Goal: Task Accomplishment & Management: Manage account settings

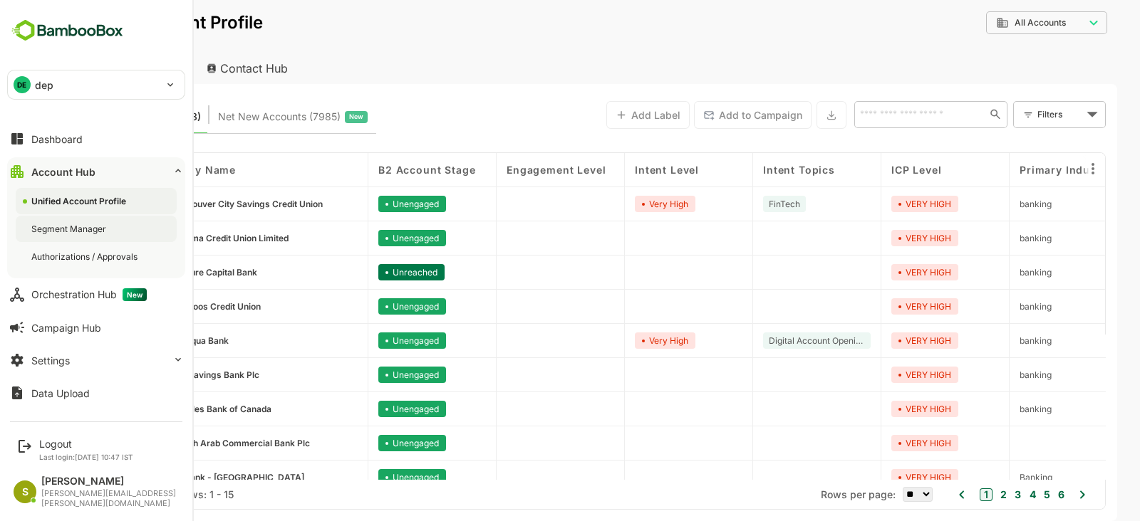
click at [63, 236] on div "Segment Manager" at bounding box center [96, 229] width 161 height 26
click at [96, 208] on div "Unified Account Profile" at bounding box center [96, 201] width 161 height 26
click at [71, 217] on div "Segment Manager" at bounding box center [96, 229] width 161 height 26
click at [66, 130] on button "Dashboard" at bounding box center [96, 139] width 178 height 28
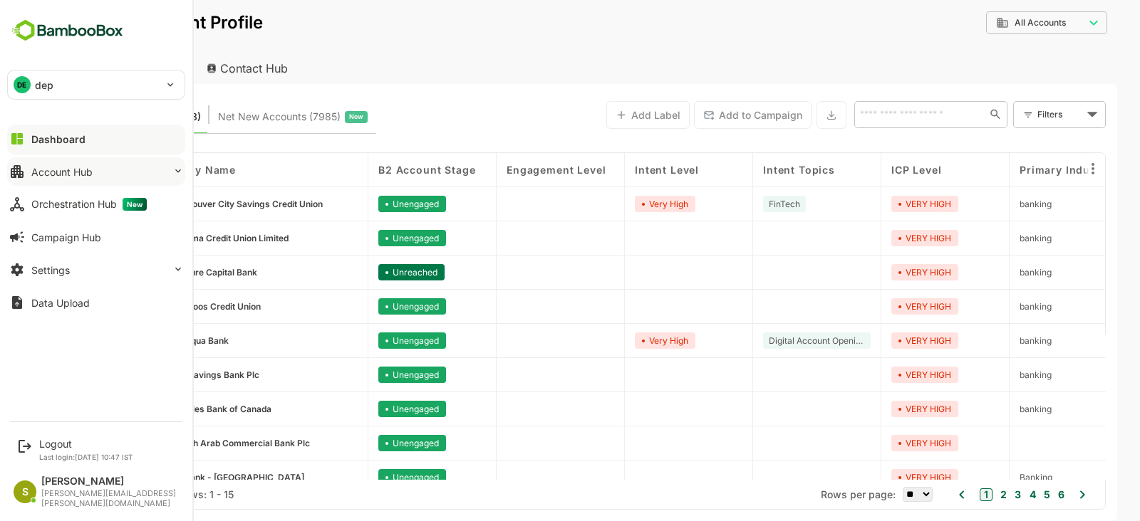
click at [57, 176] on div "Account Hub" at bounding box center [61, 172] width 61 height 12
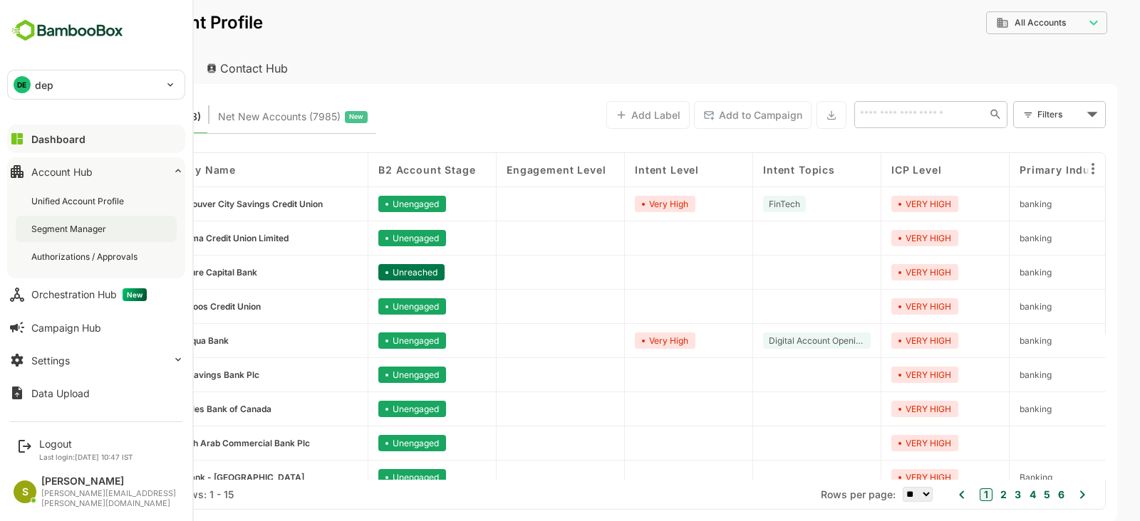
click at [83, 234] on div "Segment Manager" at bounding box center [70, 229] width 78 height 12
click at [68, 140] on div "Dashboard" at bounding box center [56, 139] width 51 height 12
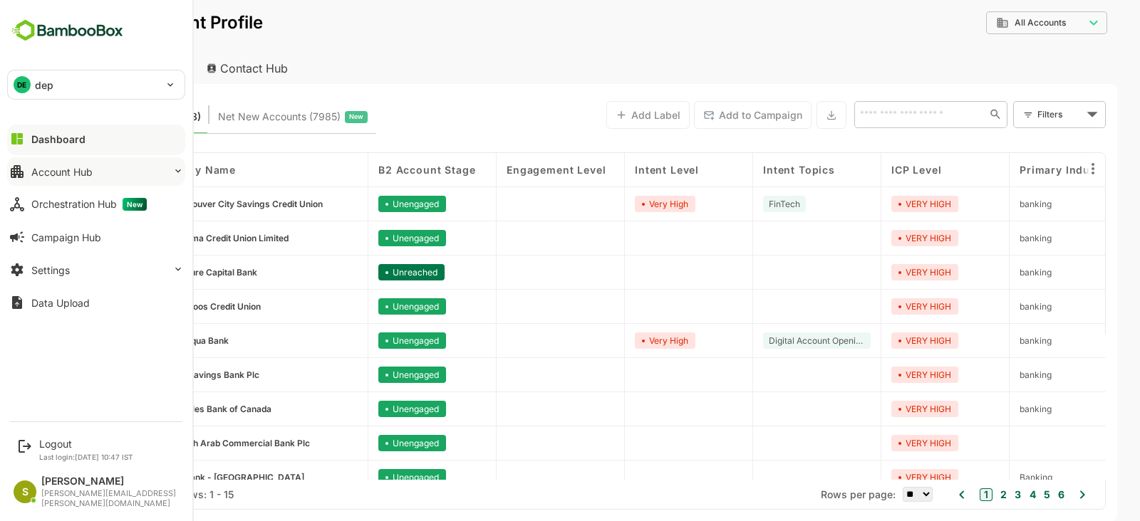
click at [58, 168] on div "Account Hub" at bounding box center [61, 172] width 61 height 12
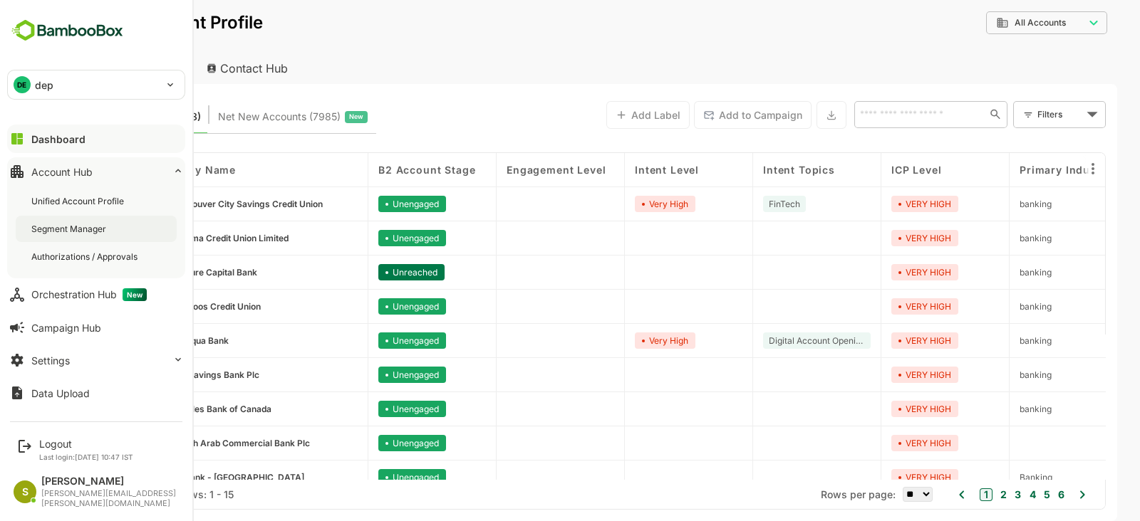
click at [65, 220] on div "Segment Manager" at bounding box center [96, 229] width 161 height 26
click at [33, 66] on div "DE dep *** Dashboard Account Hub Unified Account Profile Segment Manager Author…" at bounding box center [96, 206] width 192 height 413
click at [46, 80] on p "dep" at bounding box center [44, 85] width 19 height 15
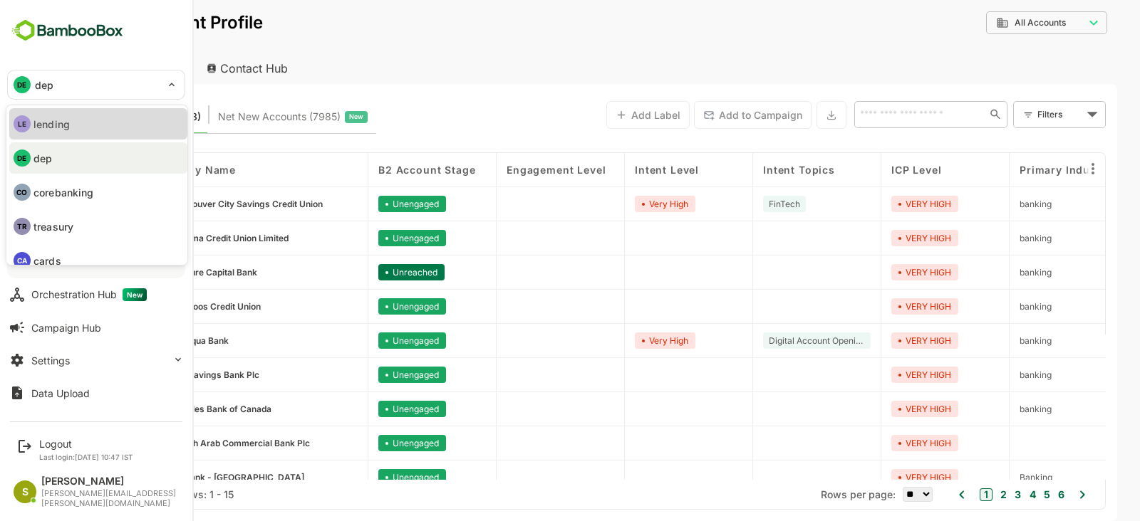
click at [77, 134] on li "LE lending" at bounding box center [98, 123] width 178 height 31
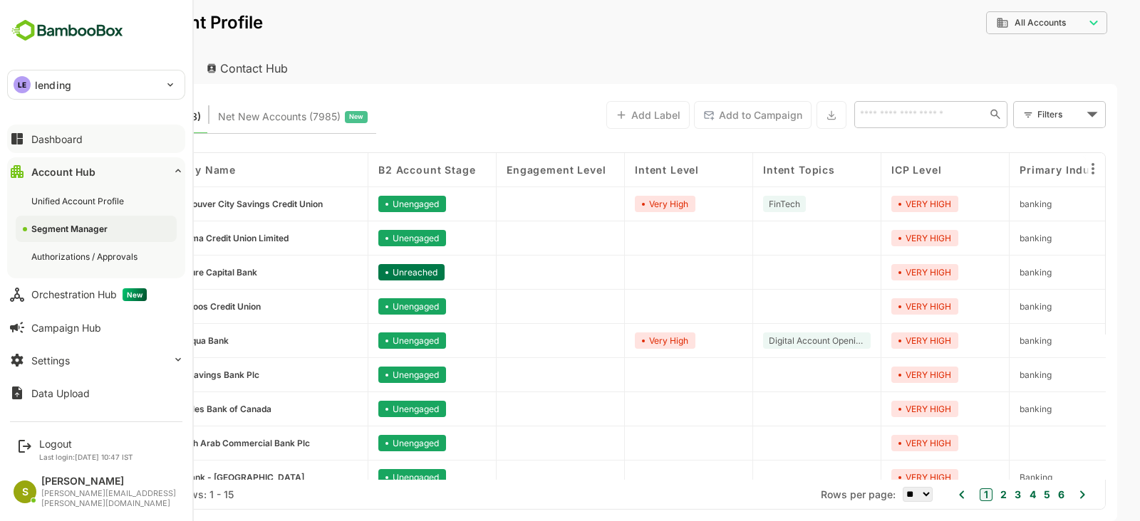
click at [91, 145] on button "Dashboard" at bounding box center [96, 139] width 178 height 28
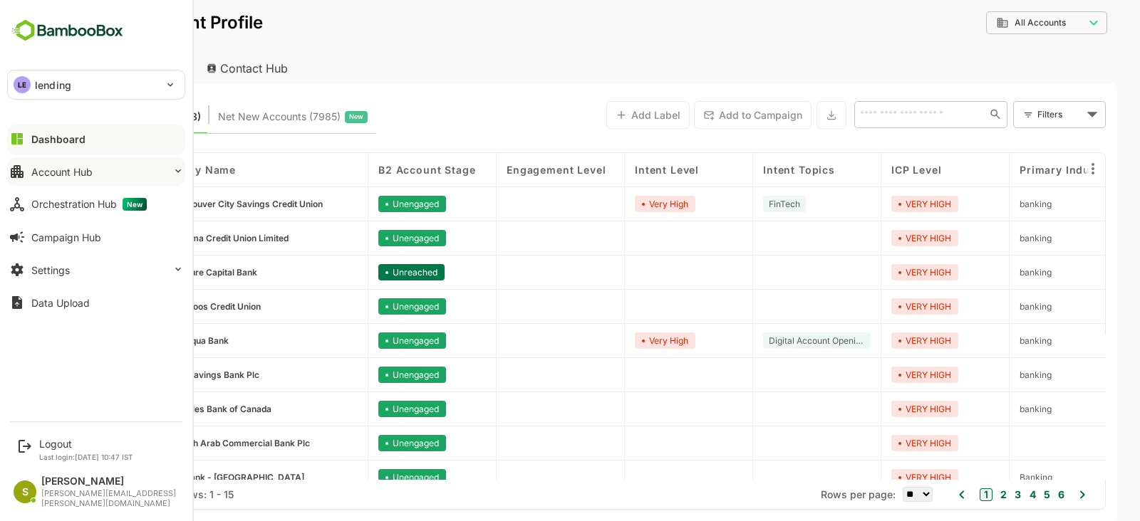
click at [152, 168] on button "Account Hub" at bounding box center [96, 171] width 178 height 28
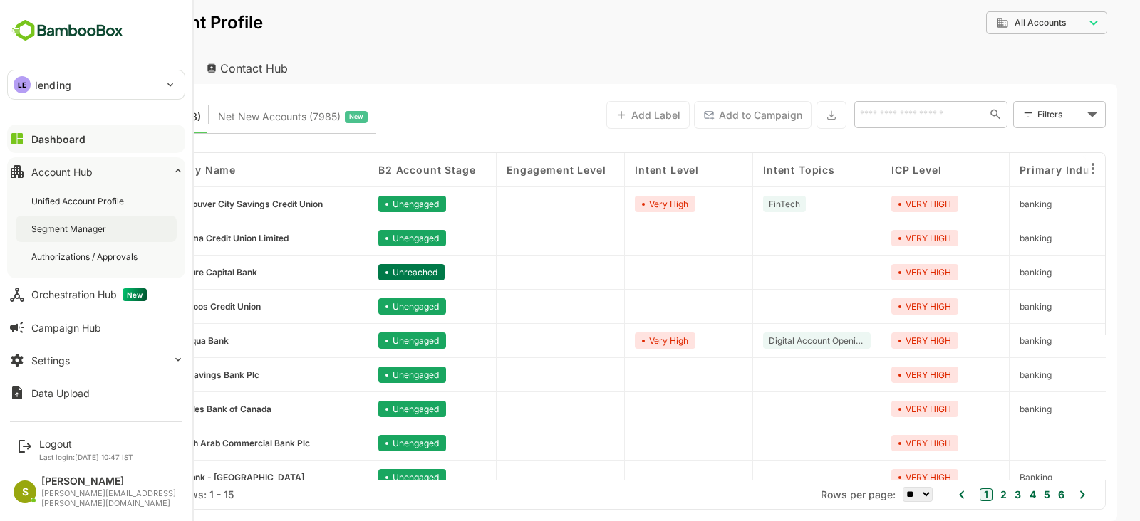
click at [83, 223] on div "Segment Manager" at bounding box center [70, 229] width 78 height 12
click at [85, 193] on div "Unified Account Profile" at bounding box center [96, 201] width 161 height 26
click at [63, 135] on div "Dashboard" at bounding box center [56, 139] width 51 height 12
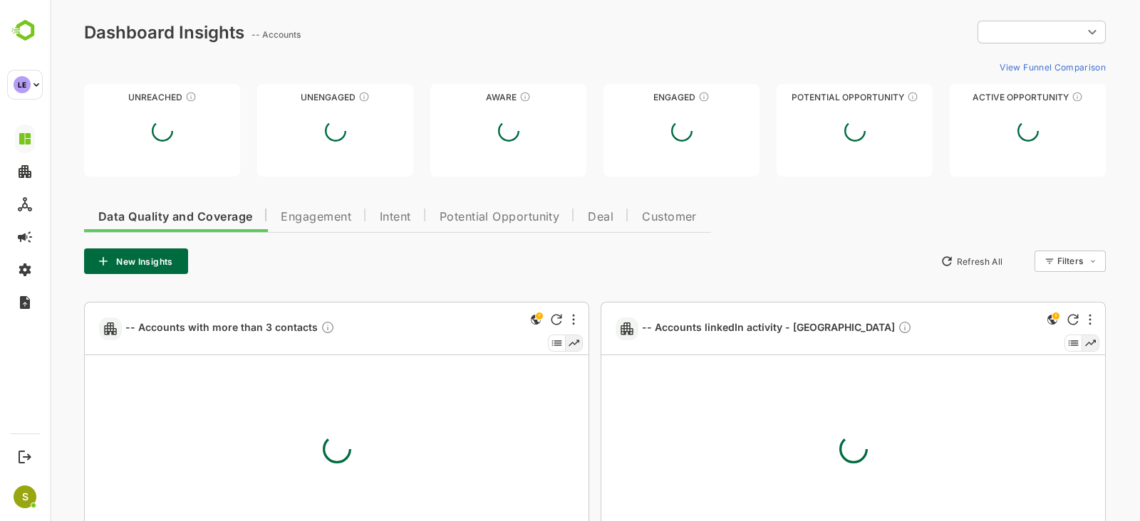
type input "**********"
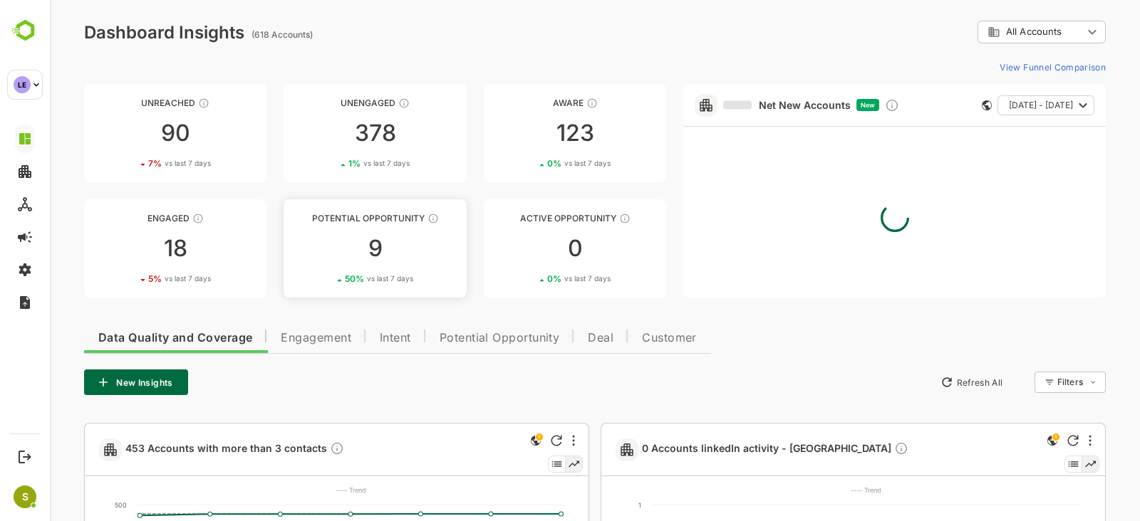
click at [355, 236] on link "Potential Opportunity 9 50 % vs last 7 days" at bounding box center [374, 248] width 182 height 98
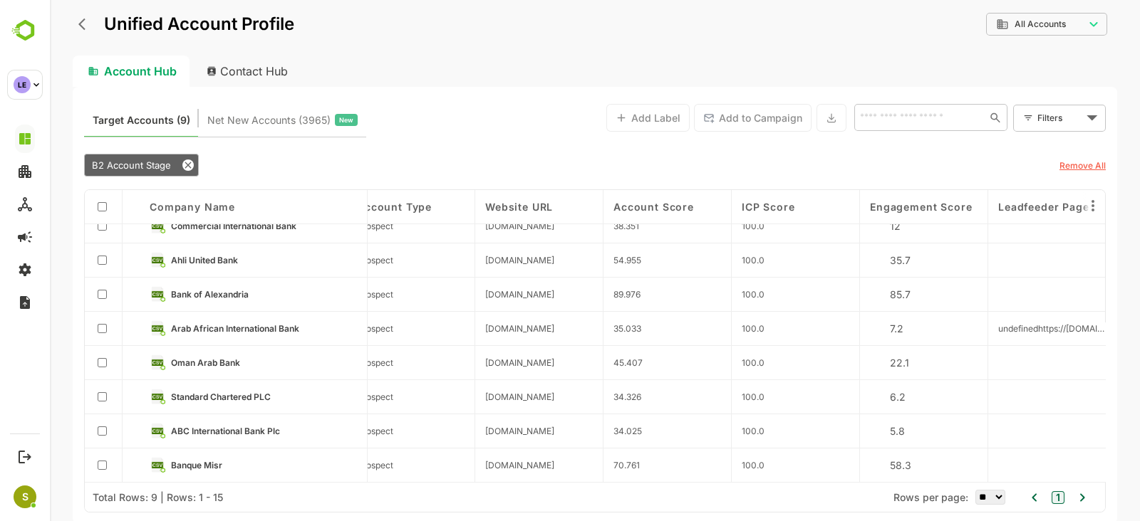
scroll to position [0, 919]
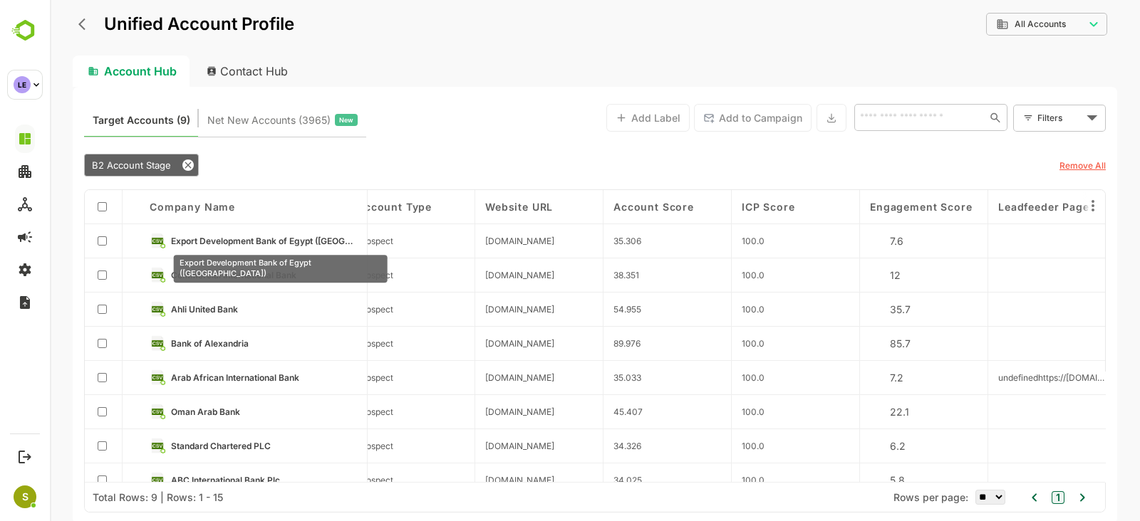
click at [272, 241] on span "Export Development Bank of Egypt ([GEOGRAPHIC_DATA])" at bounding box center [264, 241] width 186 height 11
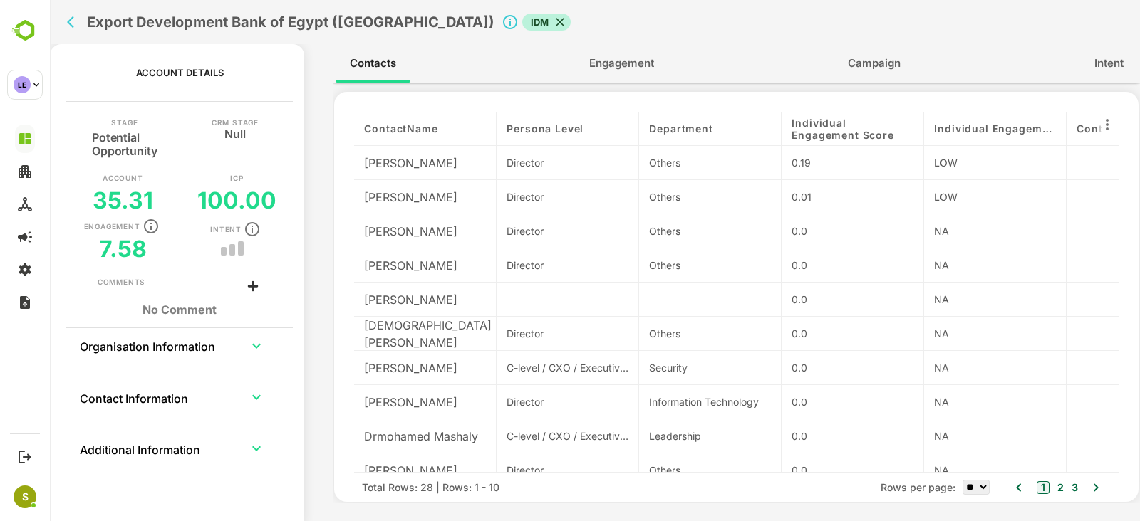
click at [630, 57] on span "Engagement" at bounding box center [621, 63] width 65 height 19
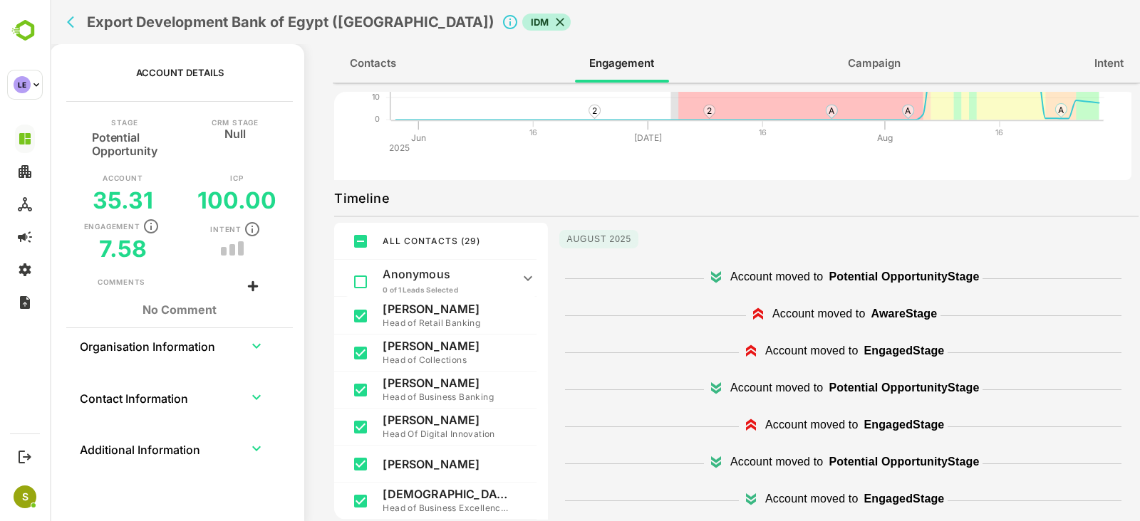
scroll to position [231, 0]
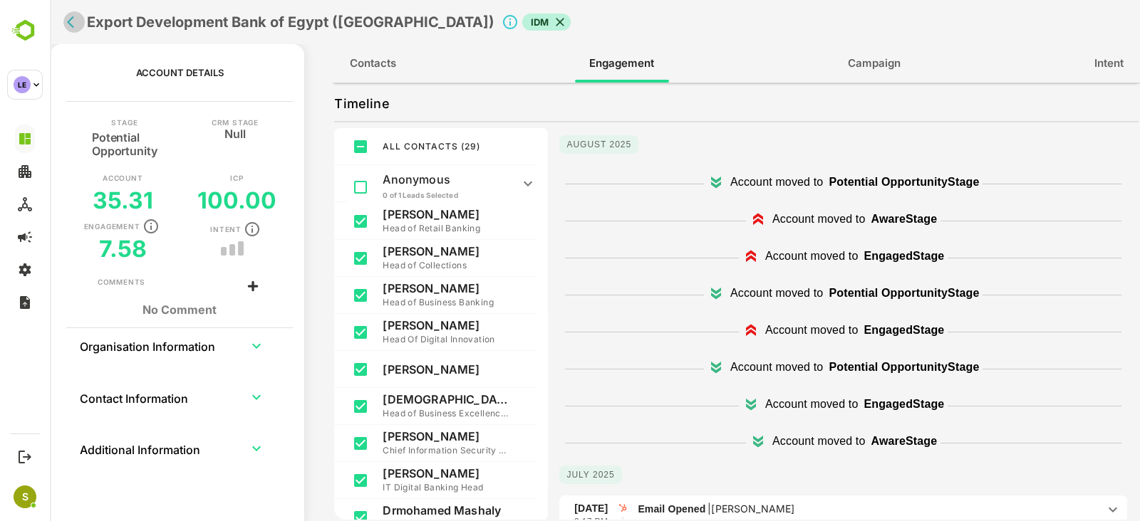
click at [71, 19] on icon "back" at bounding box center [70, 22] width 7 height 12
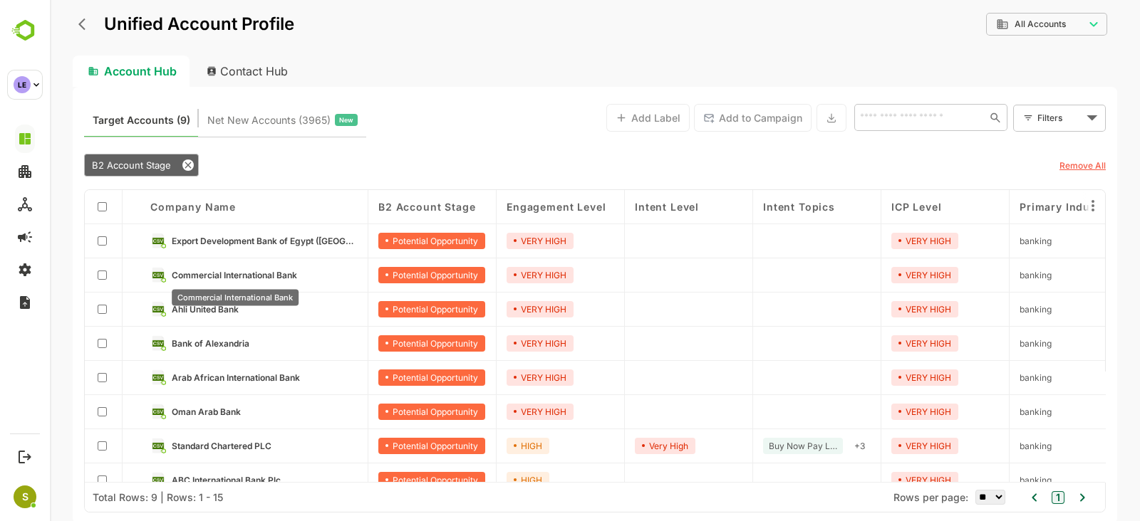
click at [216, 274] on span "Commercial International Bank" at bounding box center [234, 275] width 125 height 11
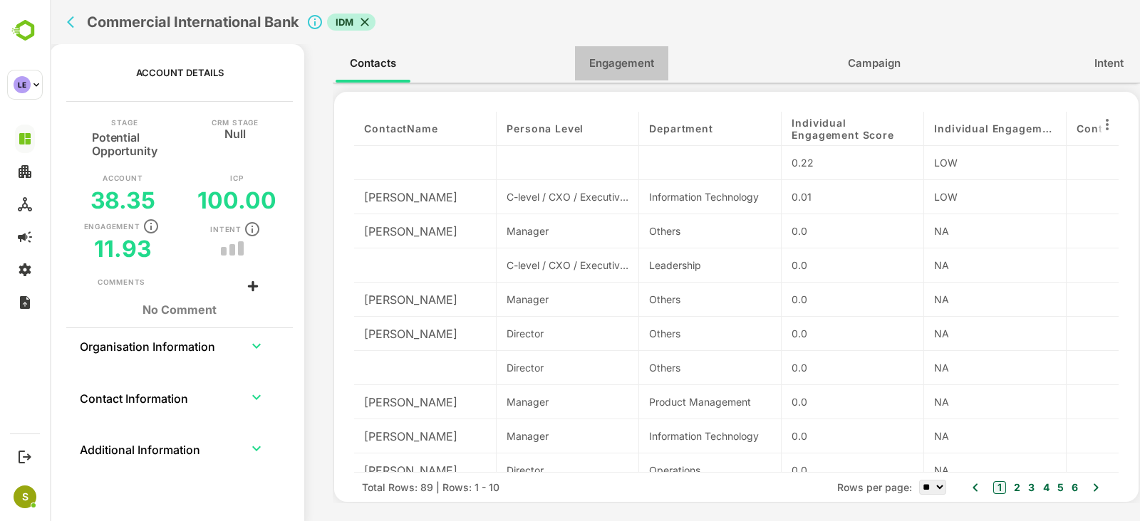
click at [630, 60] on span "Engagement" at bounding box center [621, 63] width 65 height 19
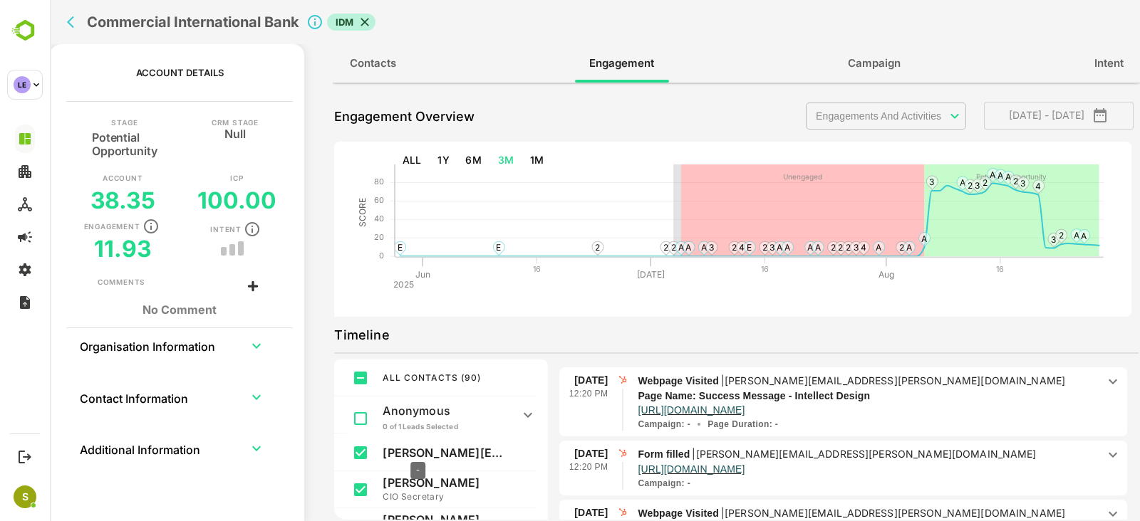
scroll to position [101, 0]
click at [719, 472] on p "[URL][DOMAIN_NAME]" at bounding box center [690, 469] width 107 height 14
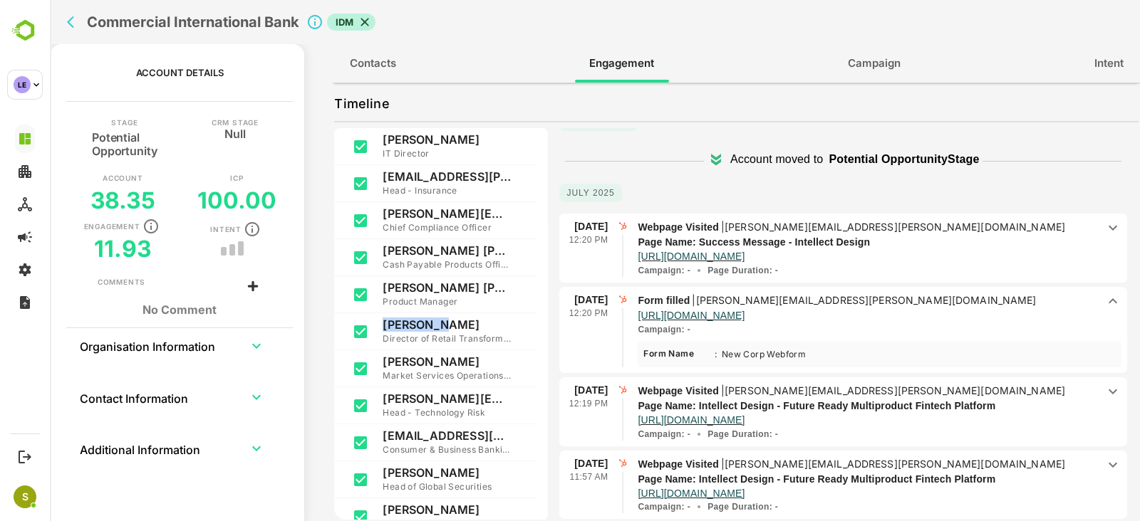
scroll to position [0, 0]
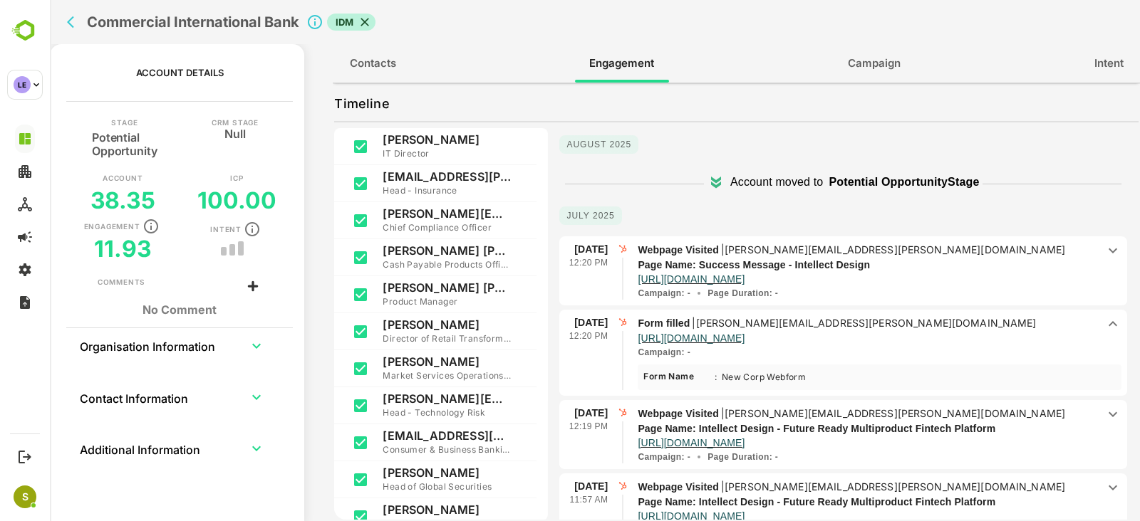
click at [63, 27] on div "Commercial International Bank IDM" at bounding box center [409, 22] width 697 height 44
click at [78, 26] on icon "back" at bounding box center [74, 22] width 14 height 14
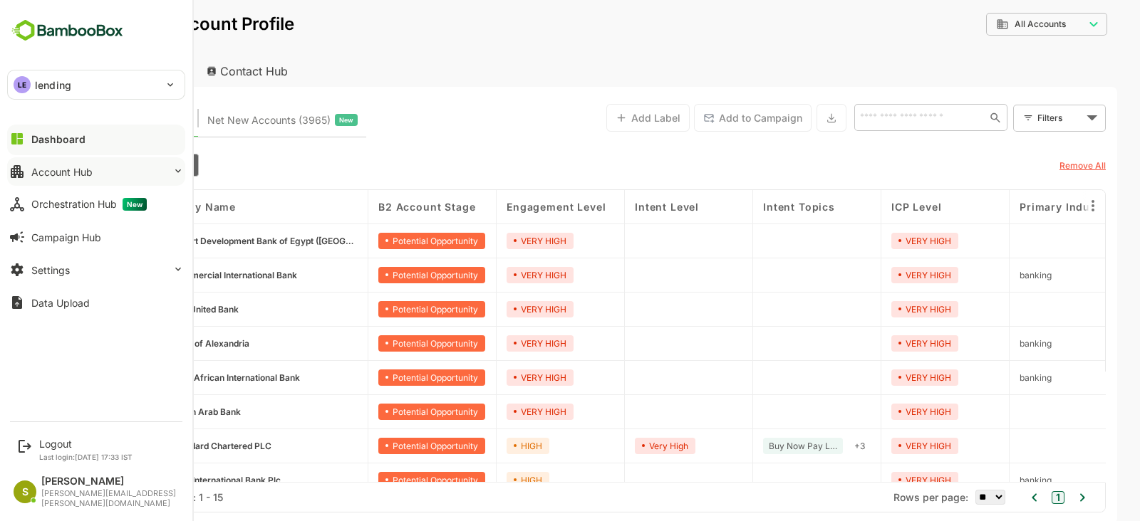
click at [94, 167] on button "Account Hub" at bounding box center [96, 171] width 178 height 28
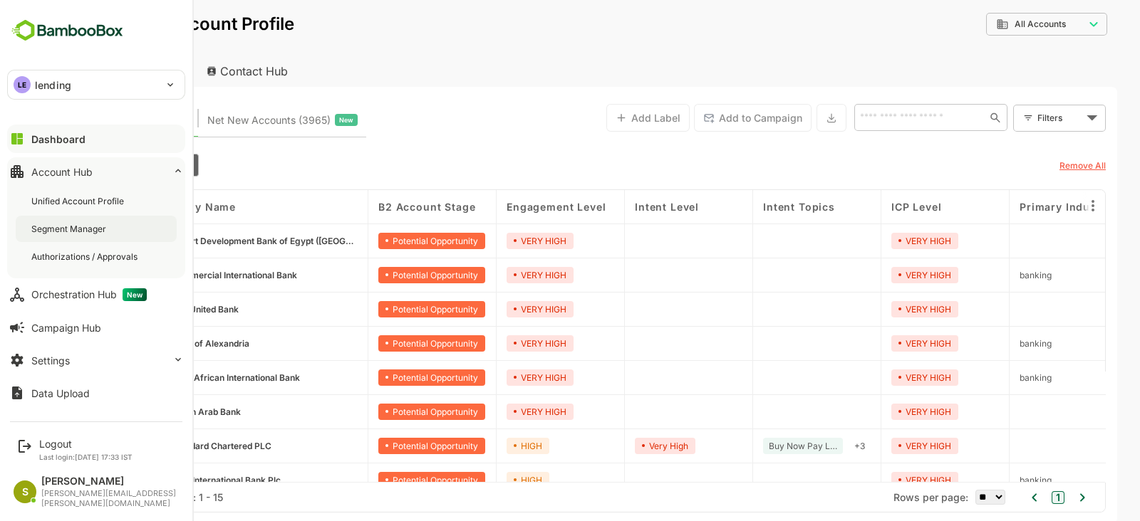
click at [61, 230] on div "Segment Manager" at bounding box center [70, 229] width 78 height 12
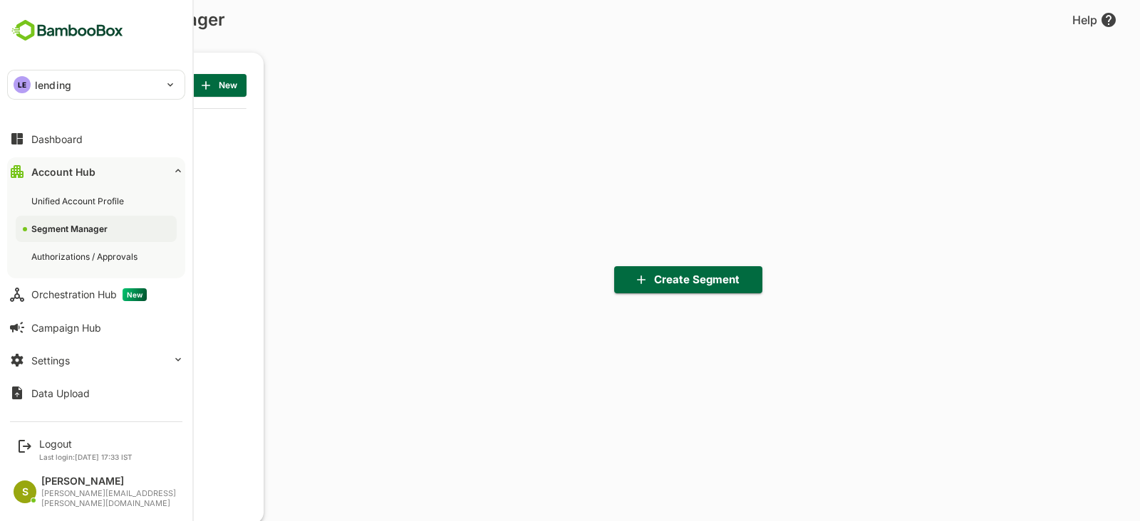
scroll to position [360, 176]
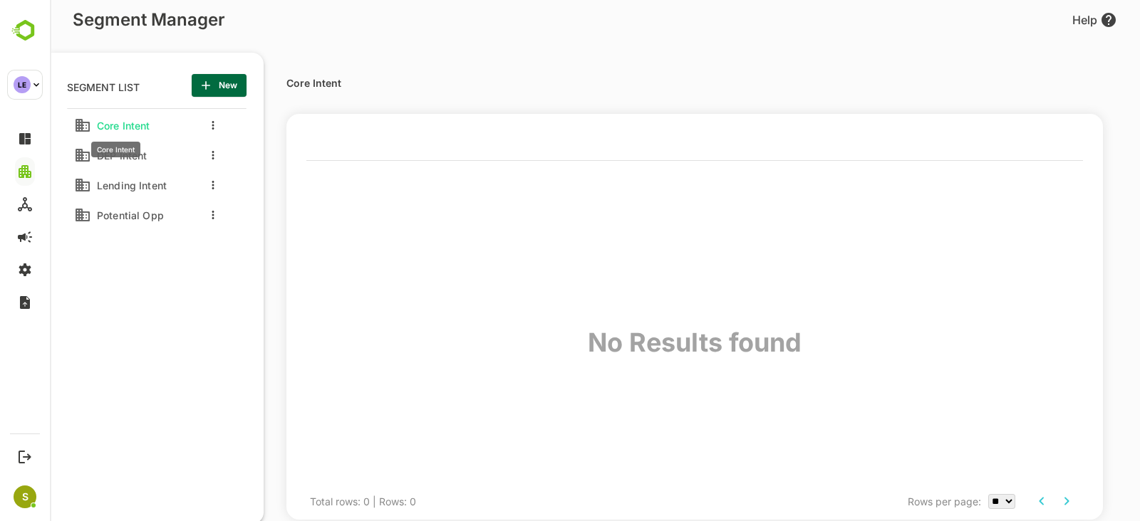
click at [123, 129] on span "Core Intent" at bounding box center [120, 126] width 59 height 12
click at [217, 127] on div at bounding box center [209, 126] width 57 height 26
click at [214, 127] on icon "more actions" at bounding box center [213, 125] width 2 height 9
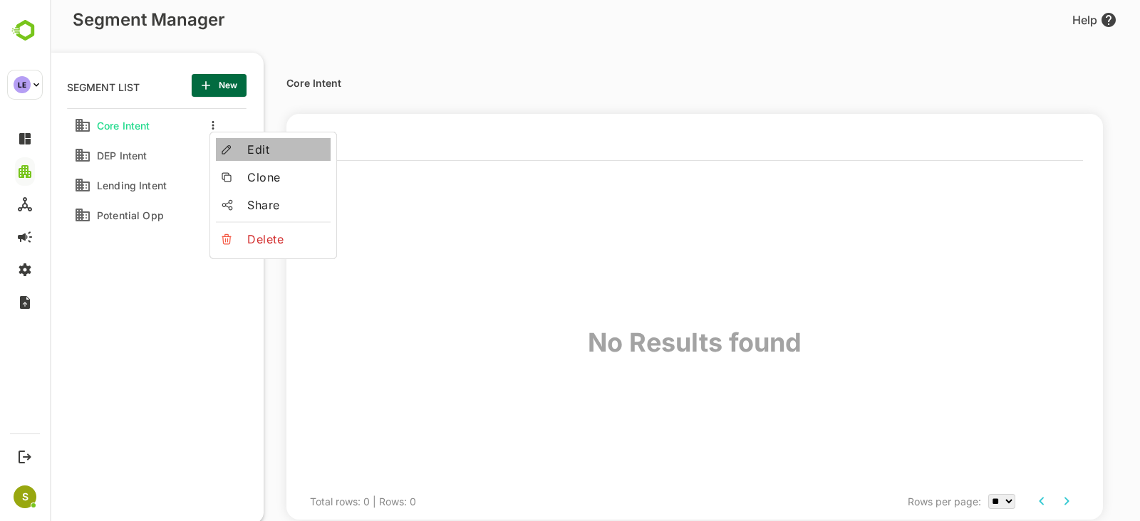
click at [247, 150] on span "Edit" at bounding box center [286, 149] width 78 height 17
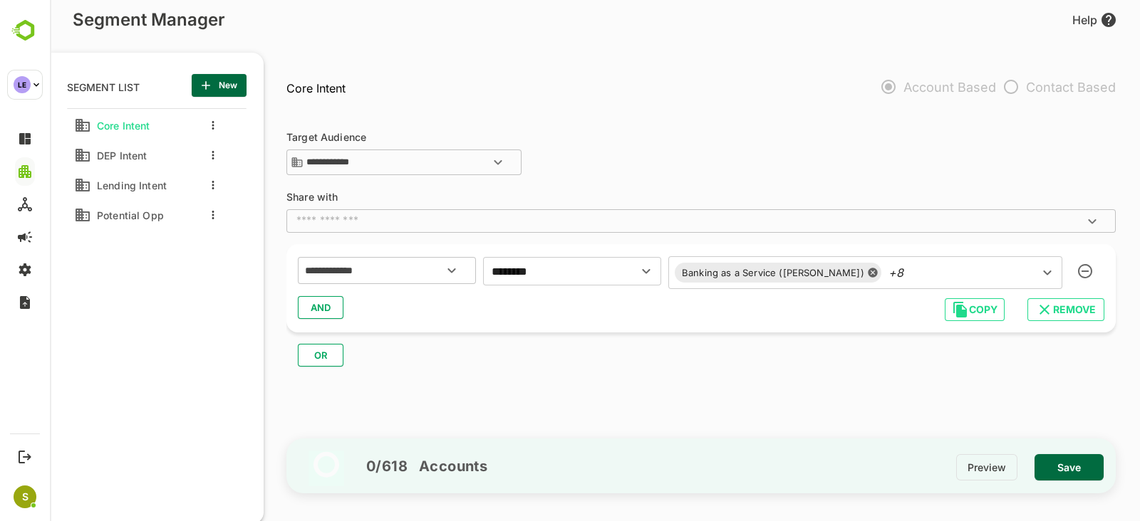
click at [1063, 467] on span "Save" at bounding box center [1069, 468] width 46 height 19
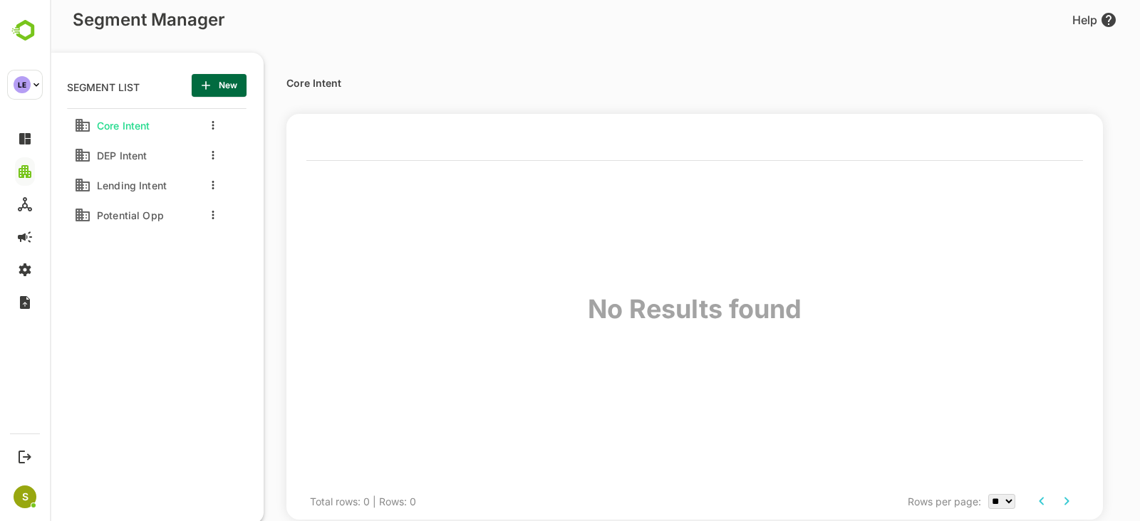
scroll to position [0, 0]
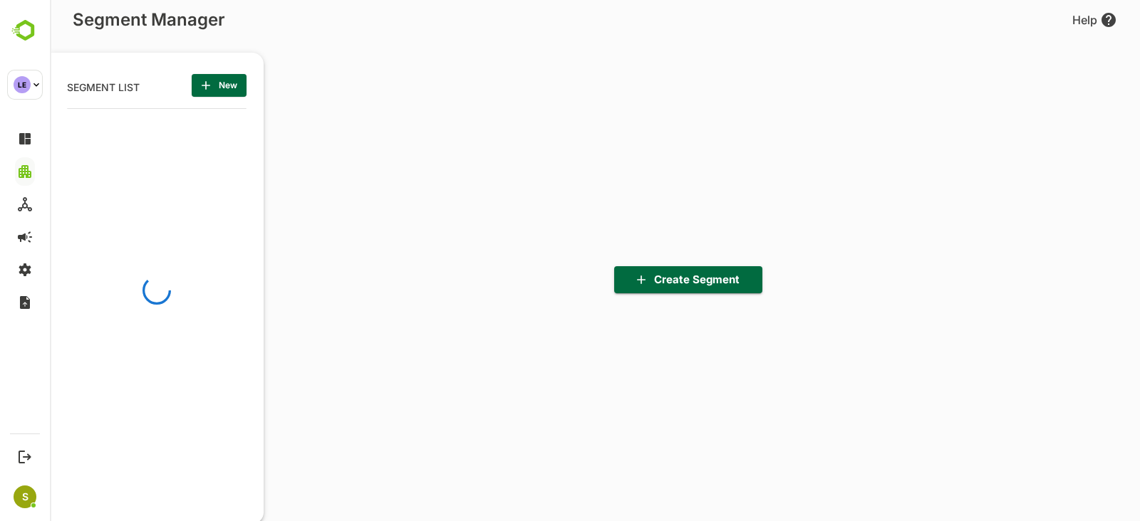
scroll to position [360, 176]
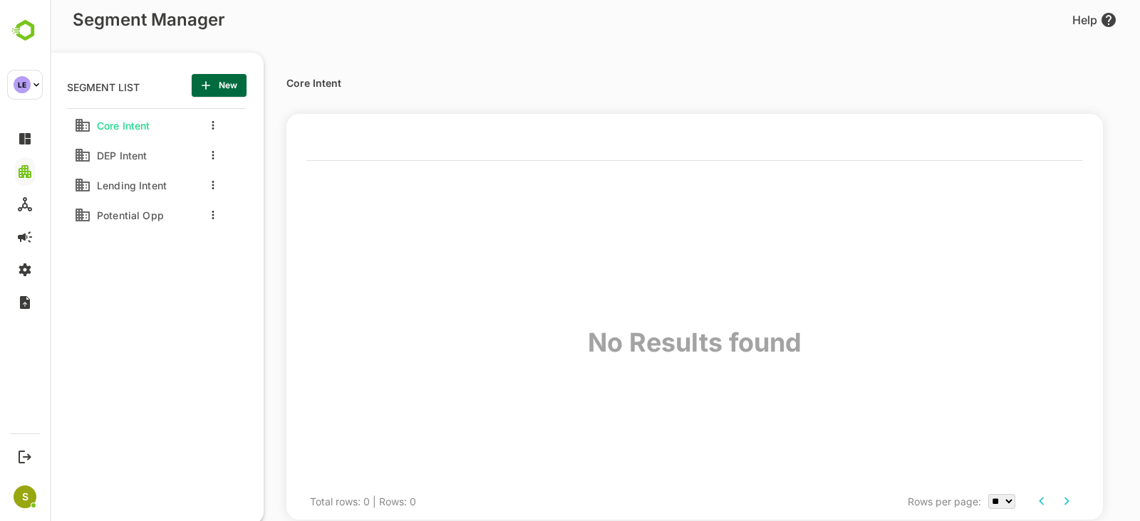
click at [199, 134] on div at bounding box center [209, 126] width 57 height 26
click at [212, 127] on icon "more actions" at bounding box center [213, 125] width 3 height 9
click at [281, 157] on span "Edit" at bounding box center [286, 149] width 78 height 17
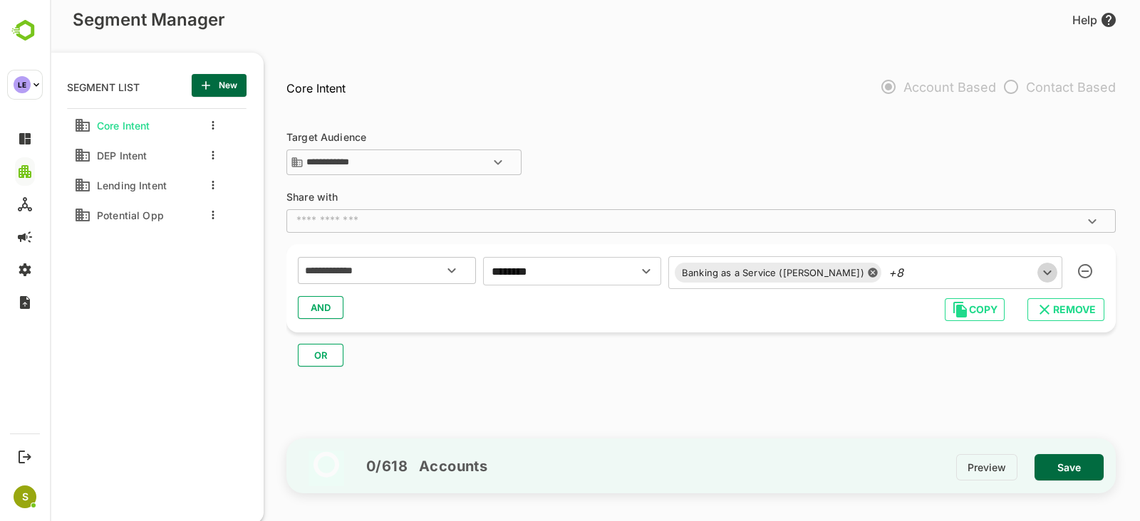
click at [1046, 277] on icon "Open" at bounding box center [1046, 272] width 17 height 17
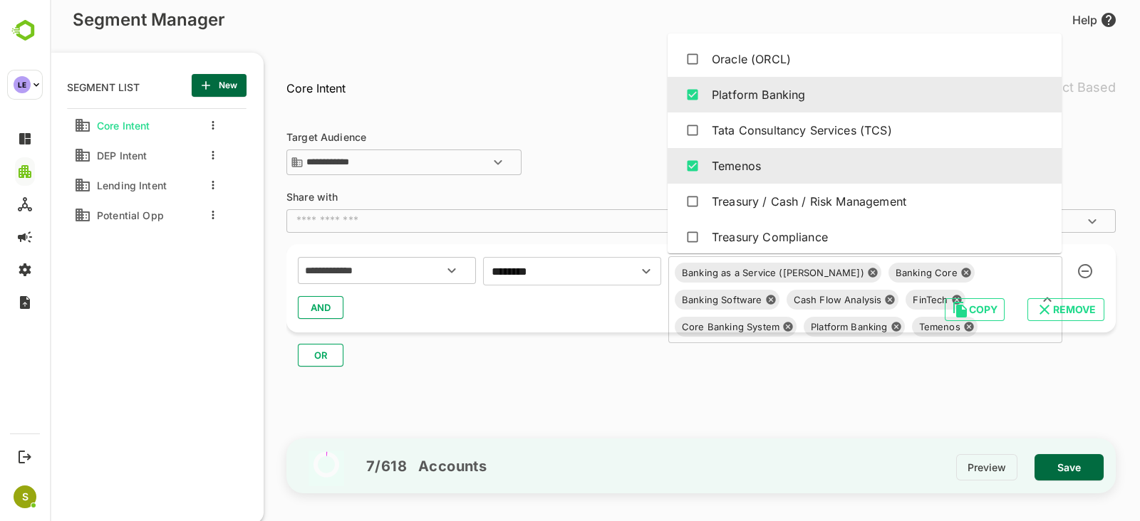
scroll to position [1555, 0]
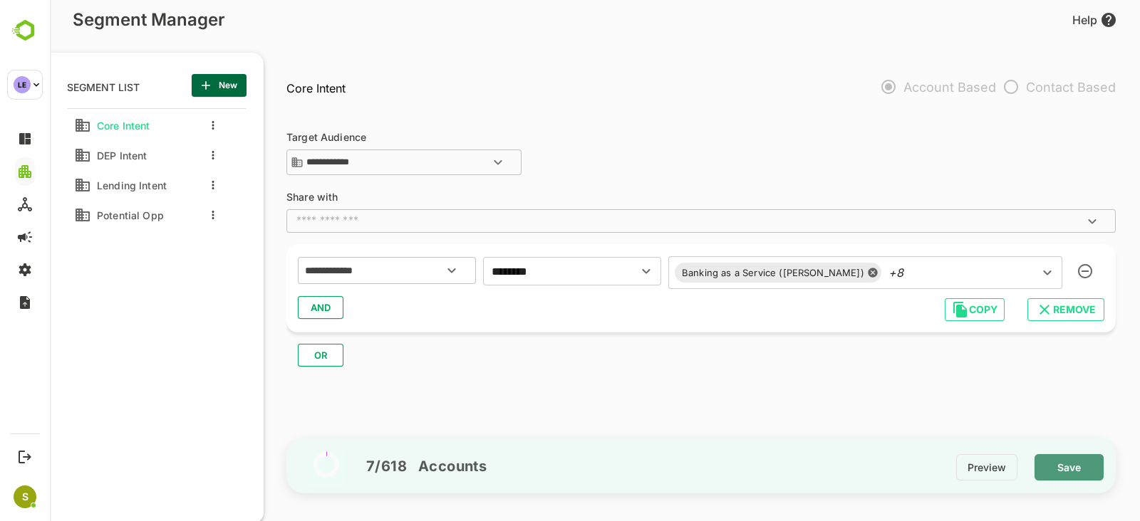
click at [1056, 465] on span "Save" at bounding box center [1069, 468] width 46 height 19
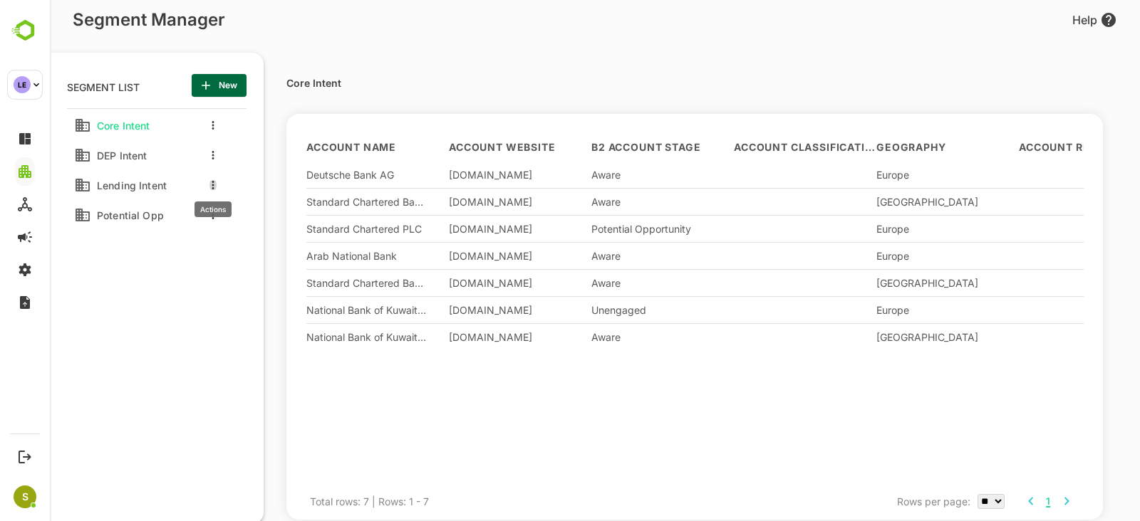
click at [212, 184] on icon "more actions" at bounding box center [213, 185] width 2 height 9
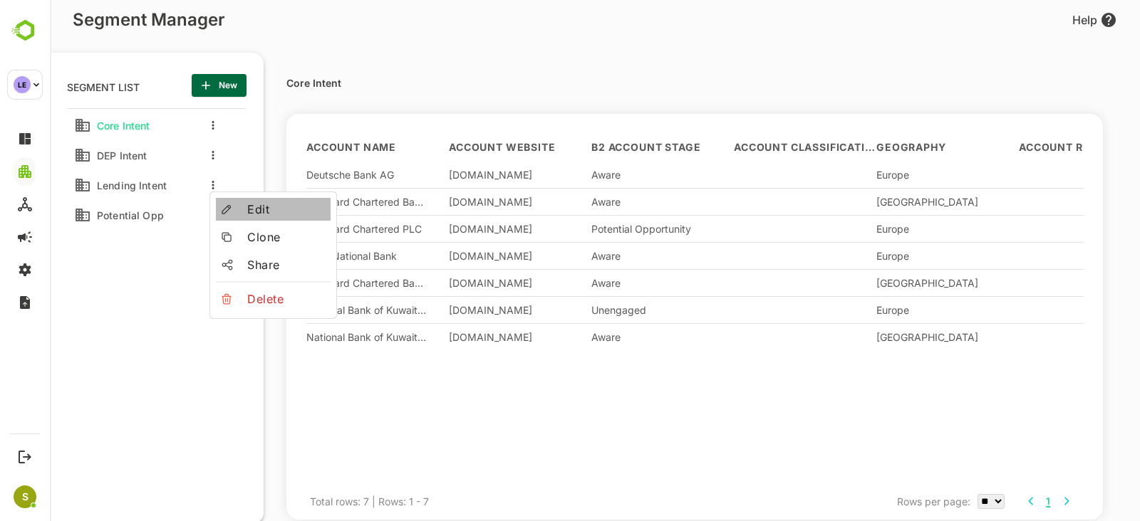
click at [252, 211] on span "Edit" at bounding box center [286, 209] width 78 height 17
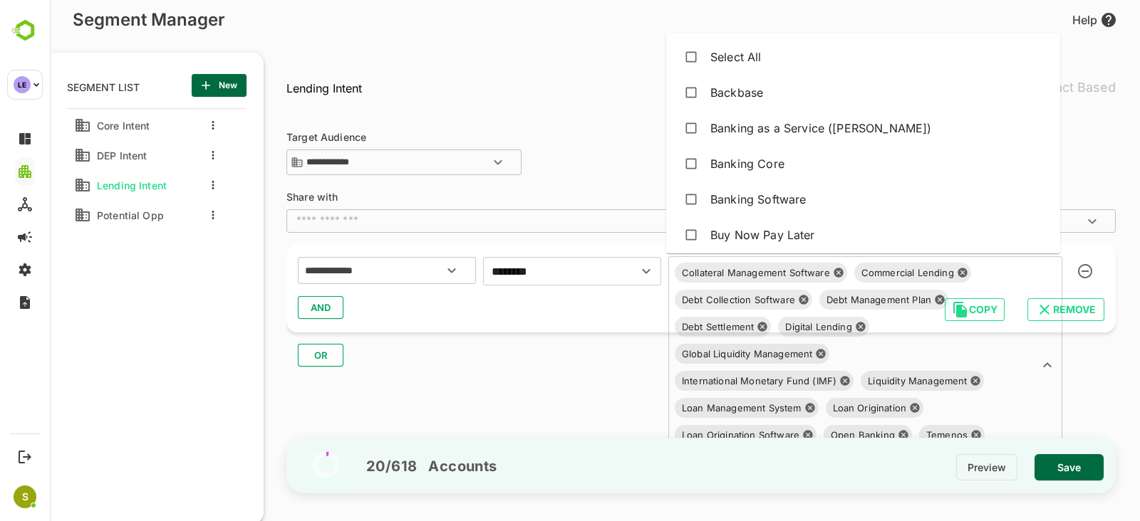
scroll to position [109, 0]
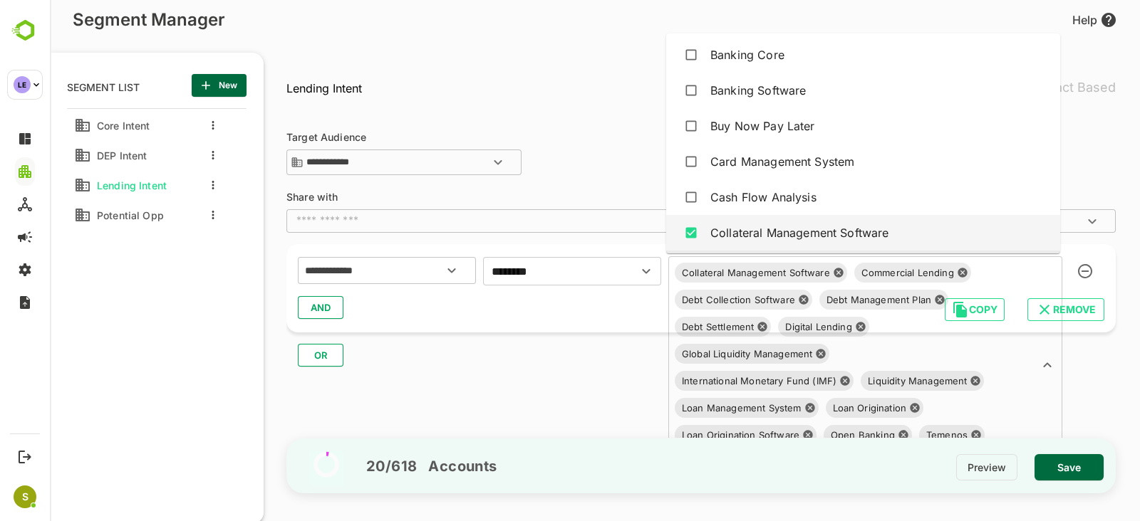
click at [908, 271] on div "Collateral Management Software Commercial Lending Debt Collection Software Debt…" at bounding box center [865, 365] width 394 height 218
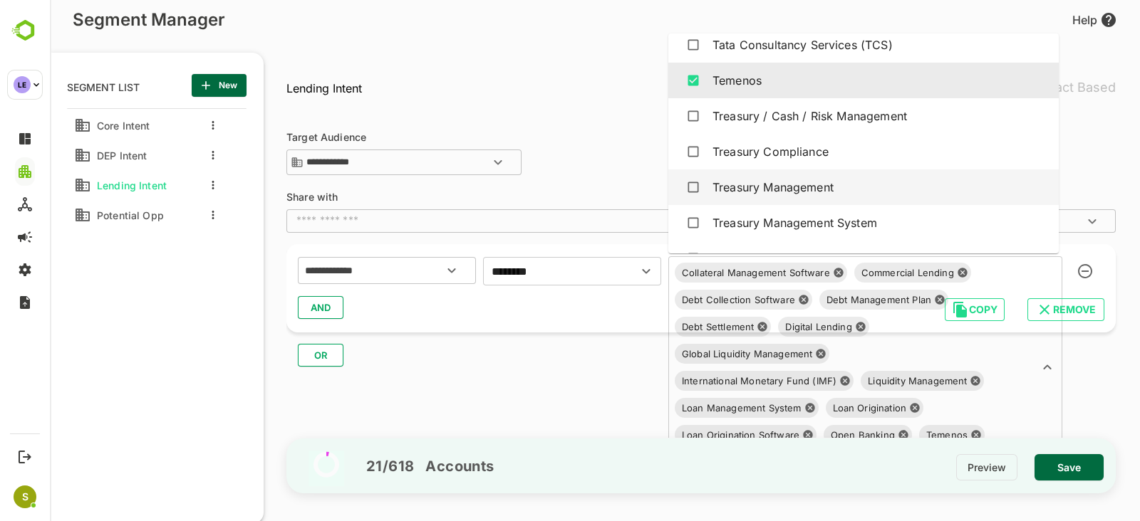
scroll to position [1677, 0]
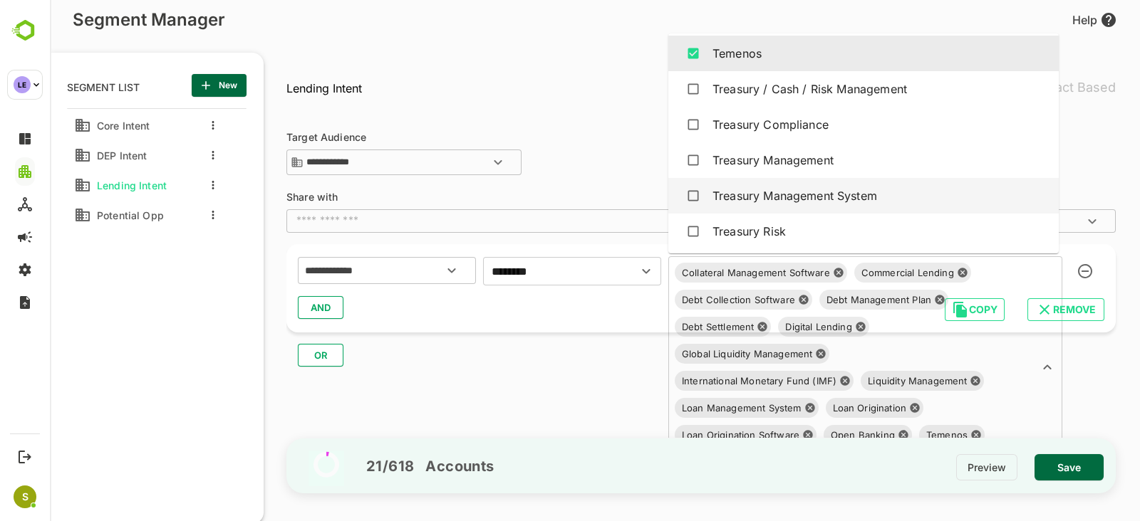
click at [1060, 468] on span "Save" at bounding box center [1069, 468] width 46 height 19
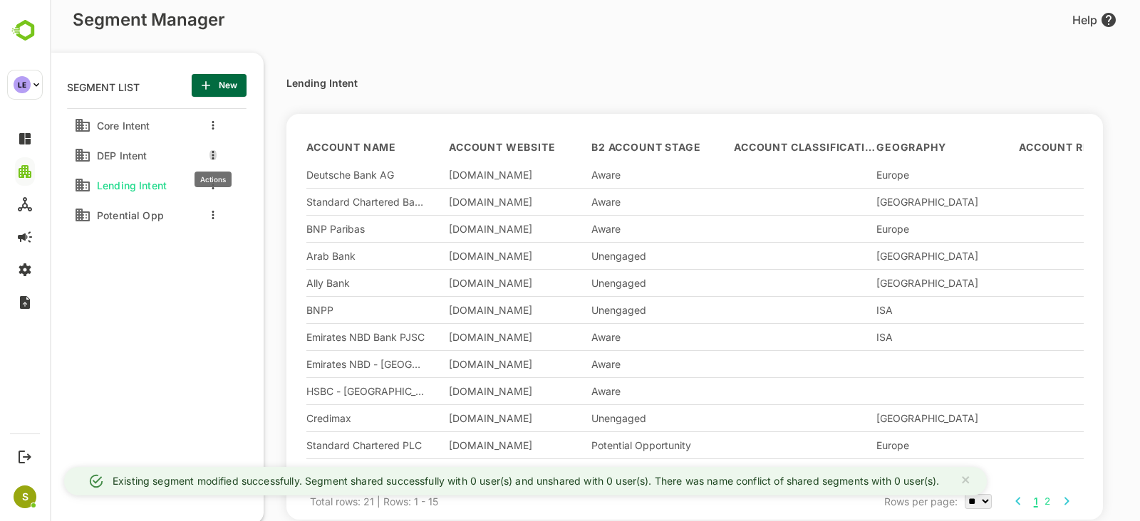
click at [214, 153] on icon "more actions" at bounding box center [213, 155] width 3 height 9
click at [261, 175] on span "Edit" at bounding box center [286, 179] width 78 height 17
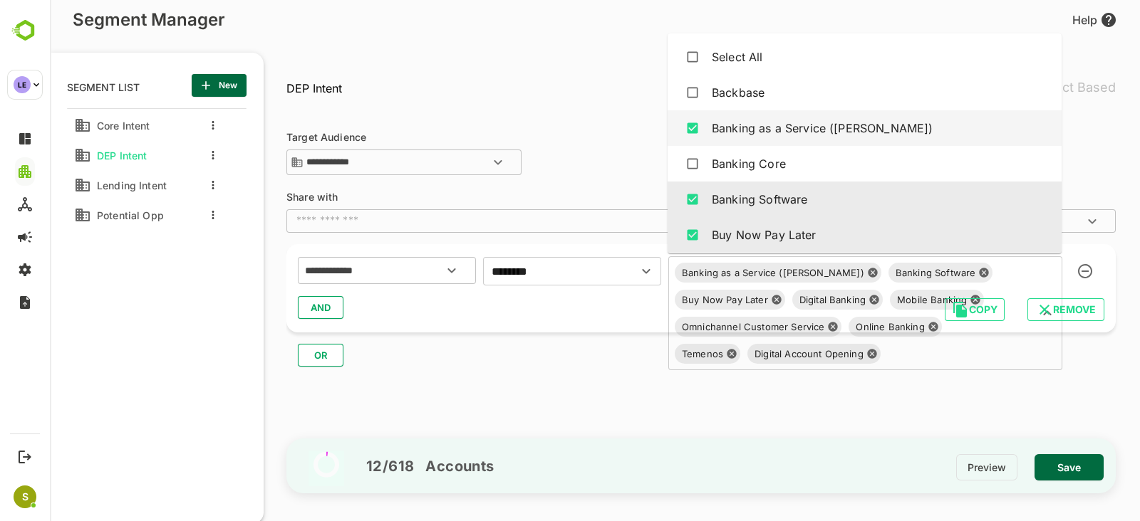
click at [882, 275] on div "Banking as a Service (BaaS) Banking Software Buy Now Pay Later Digital Banking …" at bounding box center [865, 313] width 394 height 114
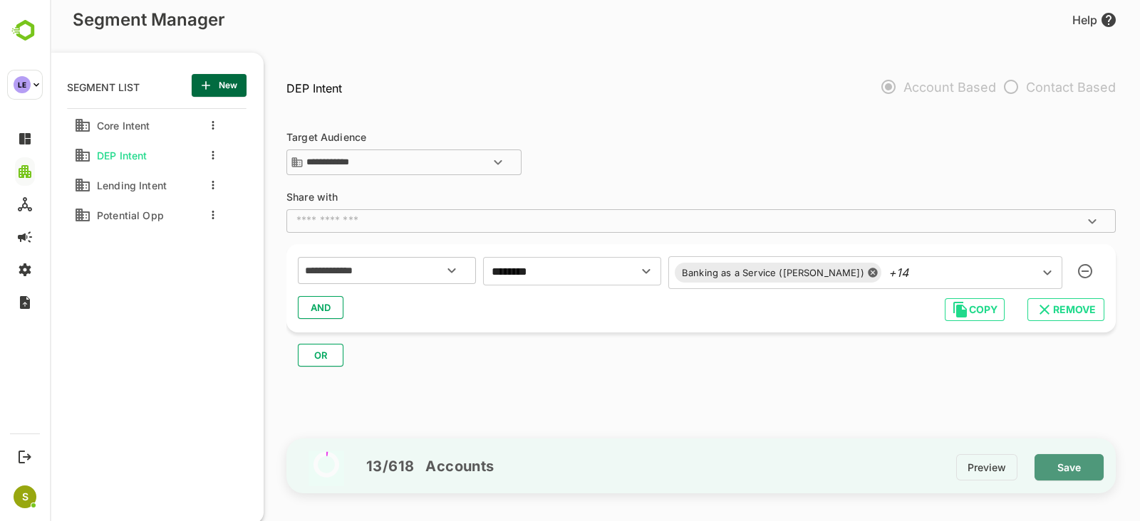
click at [1048, 461] on span "Save" at bounding box center [1069, 468] width 46 height 19
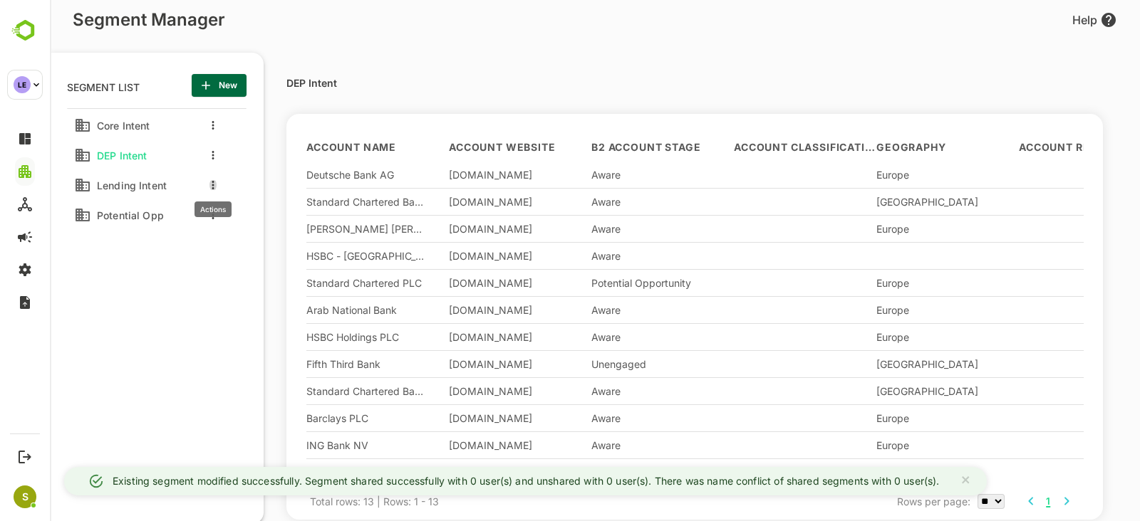
click at [214, 183] on button "more actions" at bounding box center [212, 185] width 7 height 13
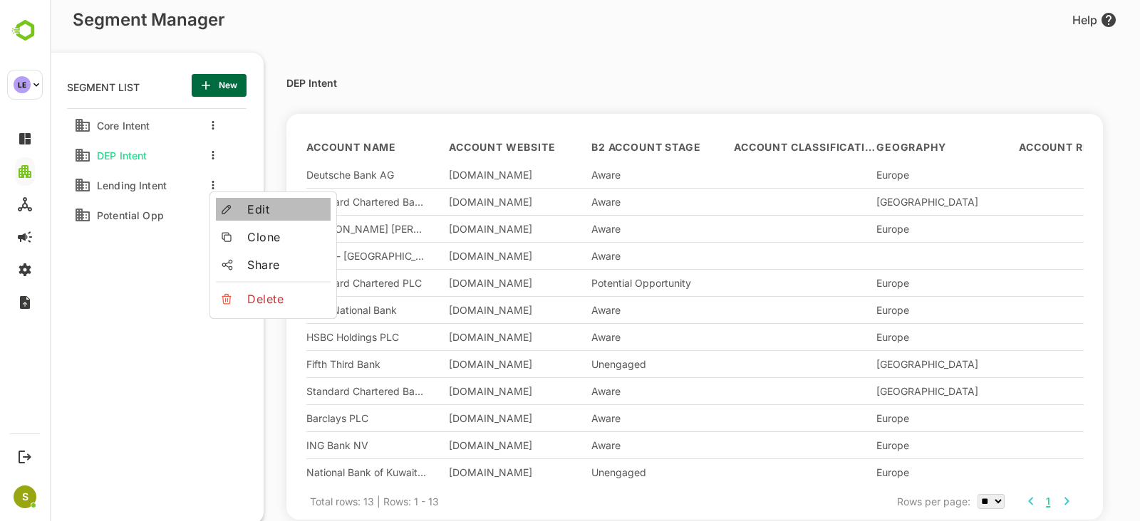
click at [251, 201] on span "Edit" at bounding box center [286, 209] width 78 height 17
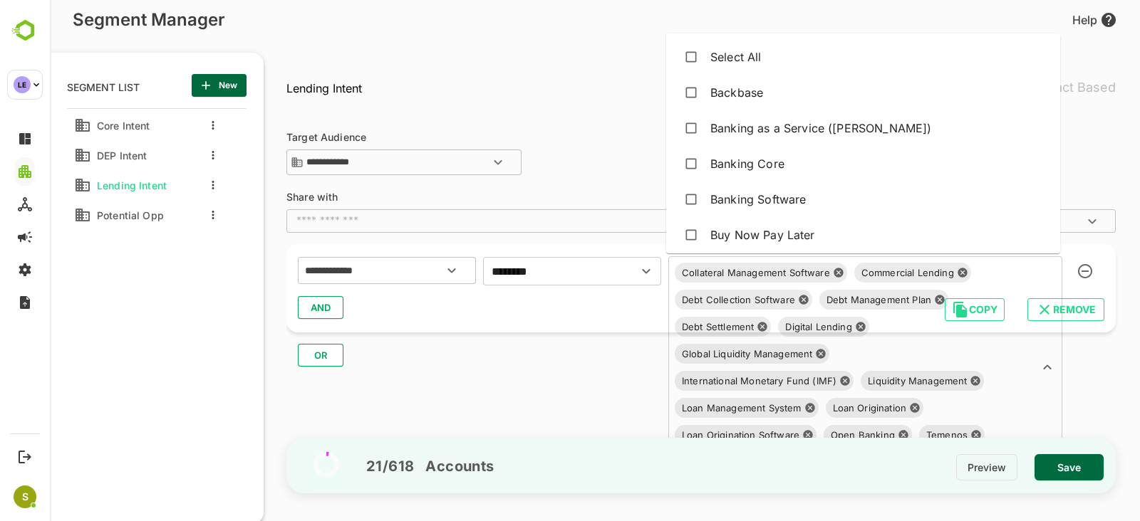
scroll to position [109, 0]
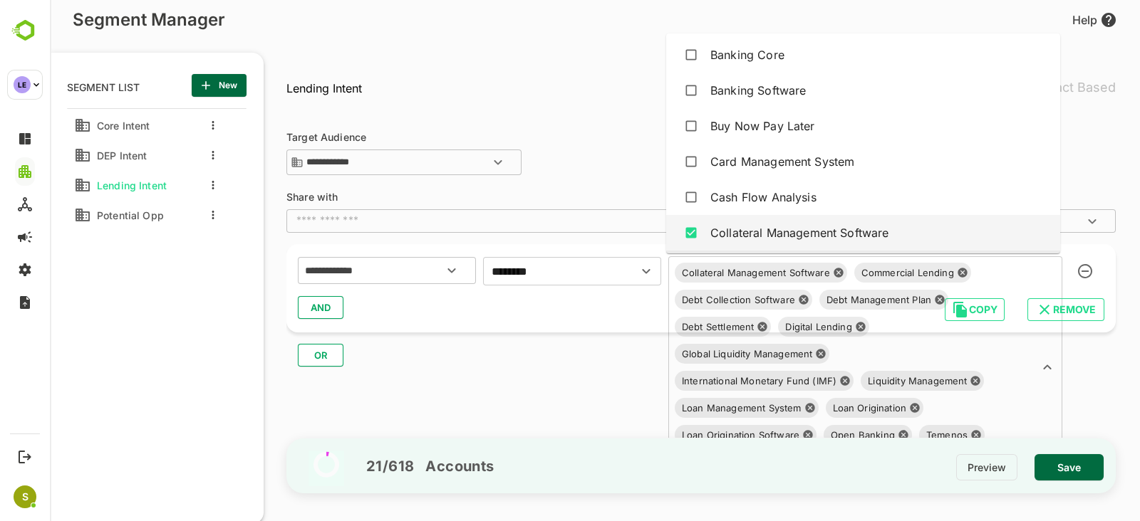
click at [919, 276] on div "Collateral Management Software Commercial Lending Debt Collection Software Debt…" at bounding box center [865, 367] width 394 height 222
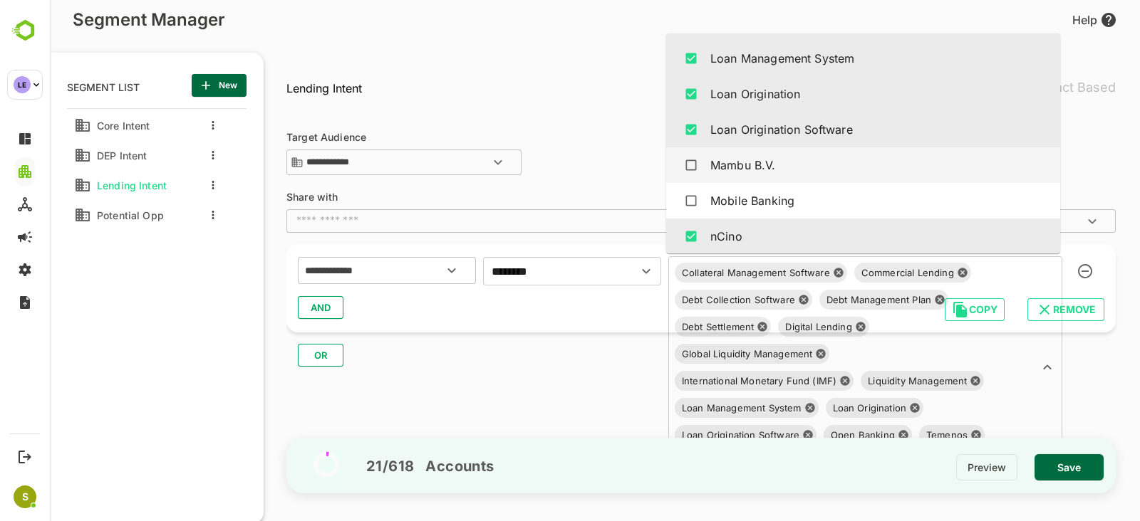
scroll to position [1175, 0]
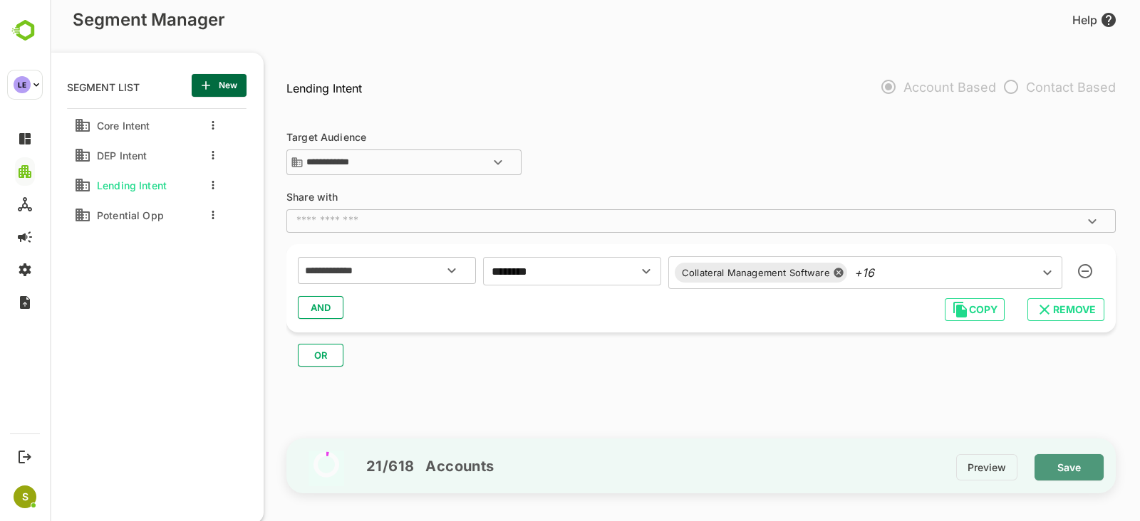
click at [1066, 462] on span "Save" at bounding box center [1069, 468] width 46 height 19
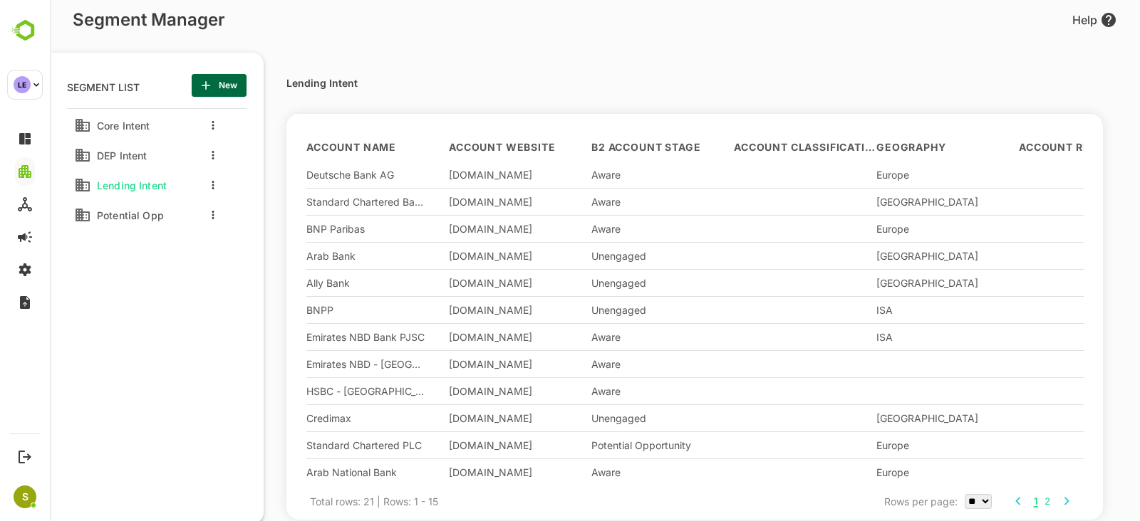
scroll to position [88, 0]
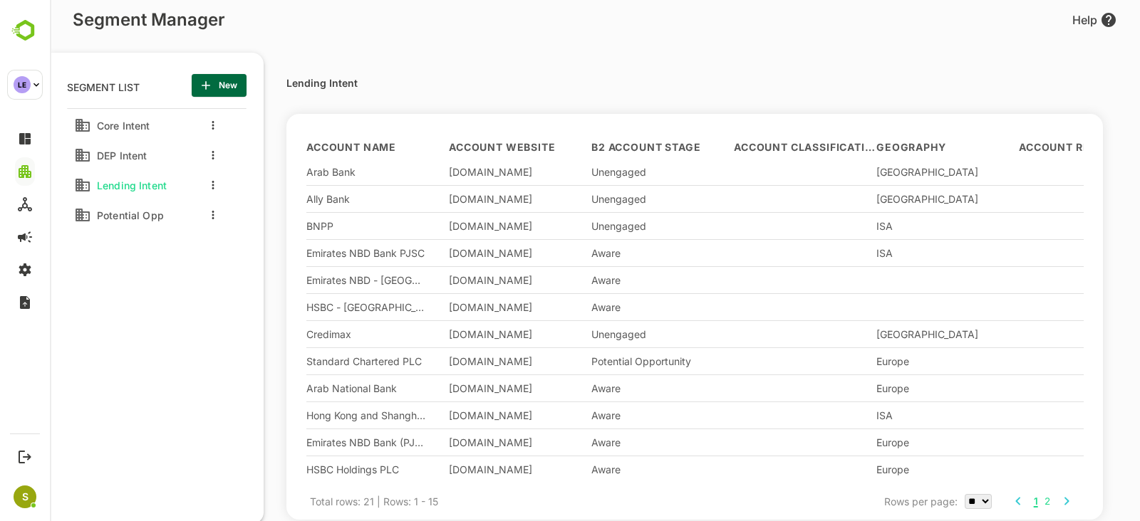
click at [980, 505] on select "** ** ** ***" at bounding box center [977, 501] width 27 height 15
select select "***"
click at [964, 494] on select "** ** ** ***" at bounding box center [977, 501] width 27 height 15
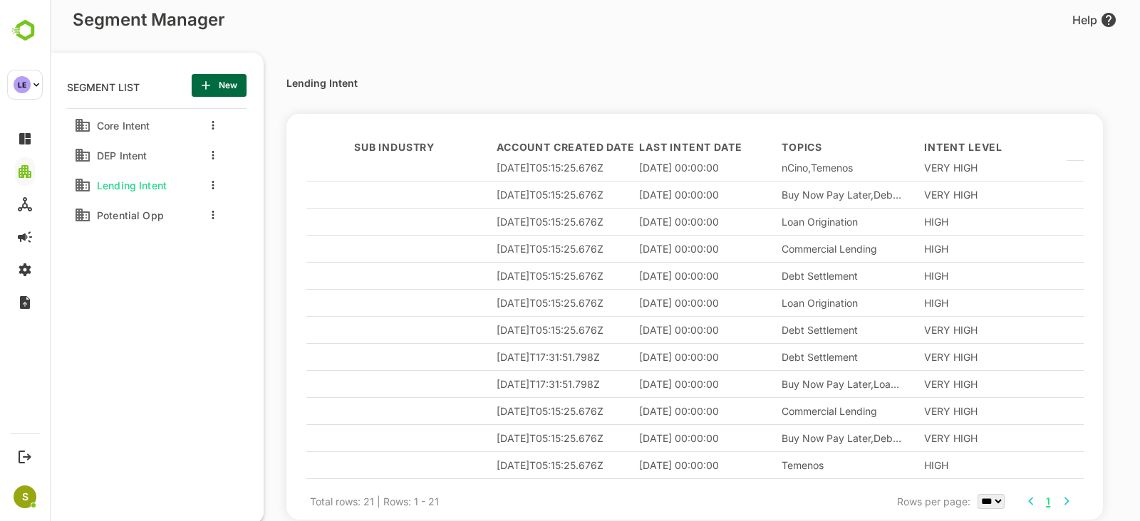
scroll to position [0, 949]
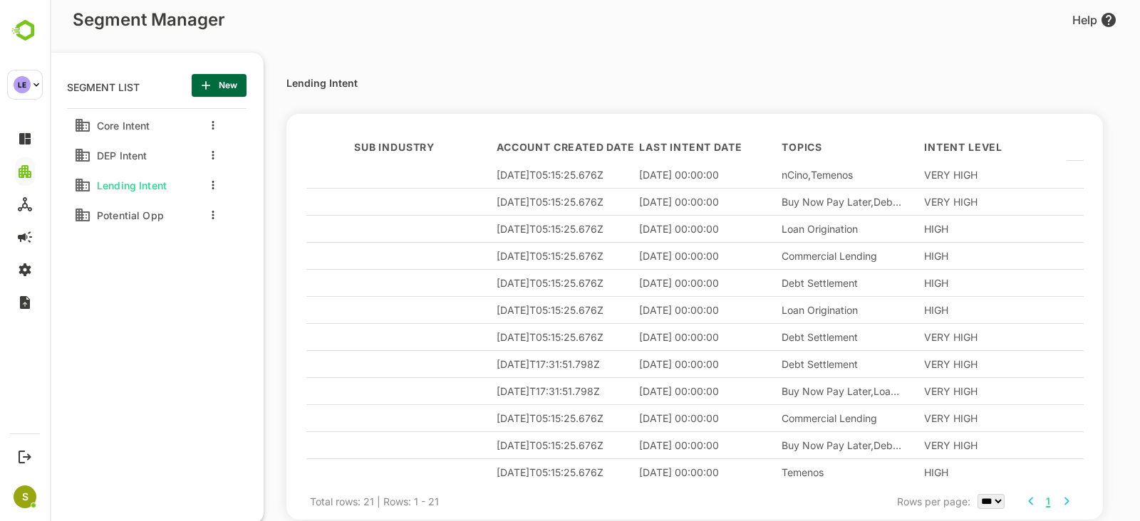
click at [577, 55] on div "Lending Intent Account Name Account Website B2 Account Stage Account Classifica…" at bounding box center [702, 284] width 876 height 496
click at [486, 63] on div "Lending Intent Account Name Account Website B2 Account Stage Account Classifica…" at bounding box center [712, 296] width 853 height 471
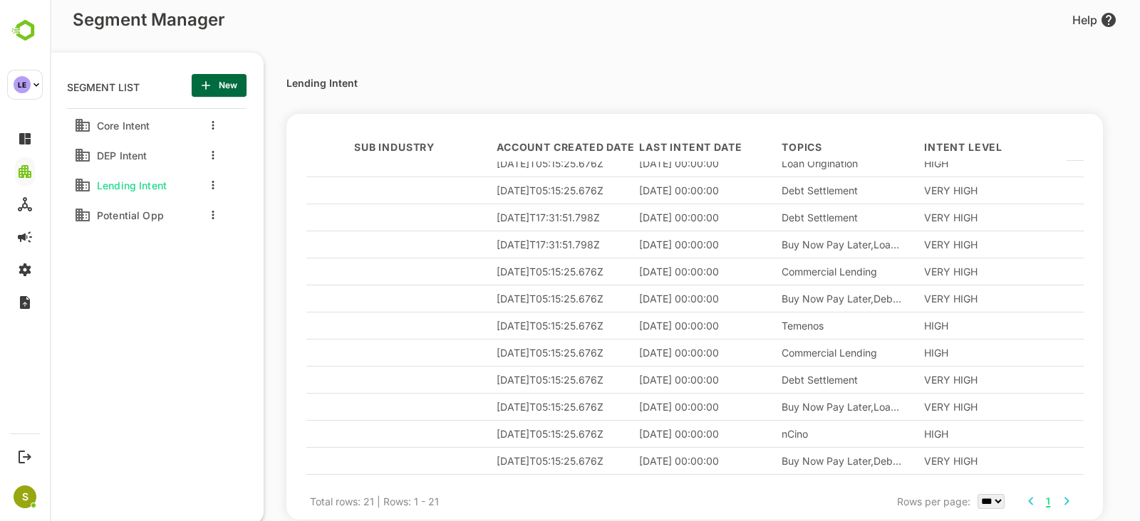
scroll to position [172, 949]
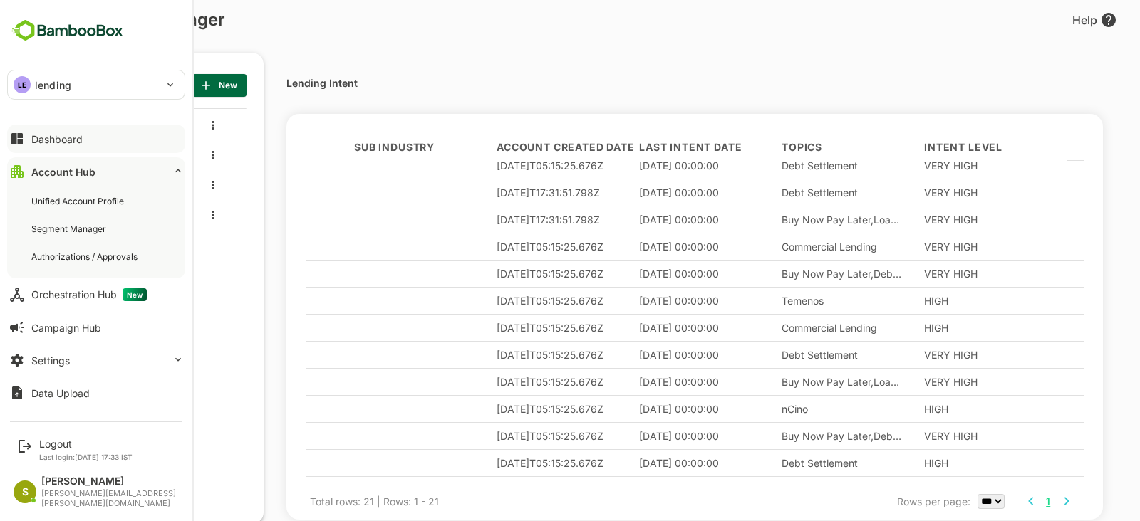
click at [52, 133] on div "Dashboard" at bounding box center [56, 139] width 51 height 12
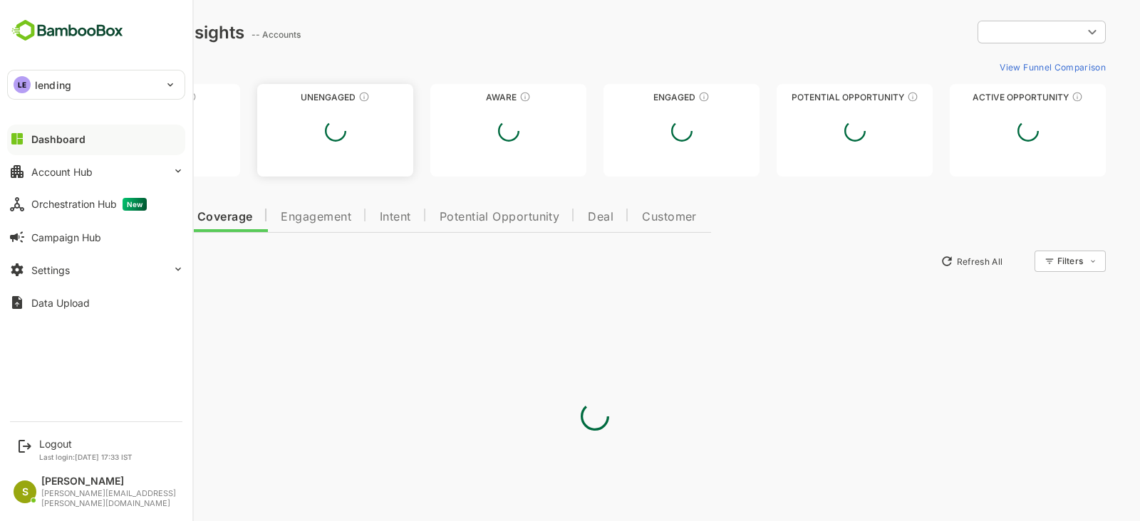
type input "**********"
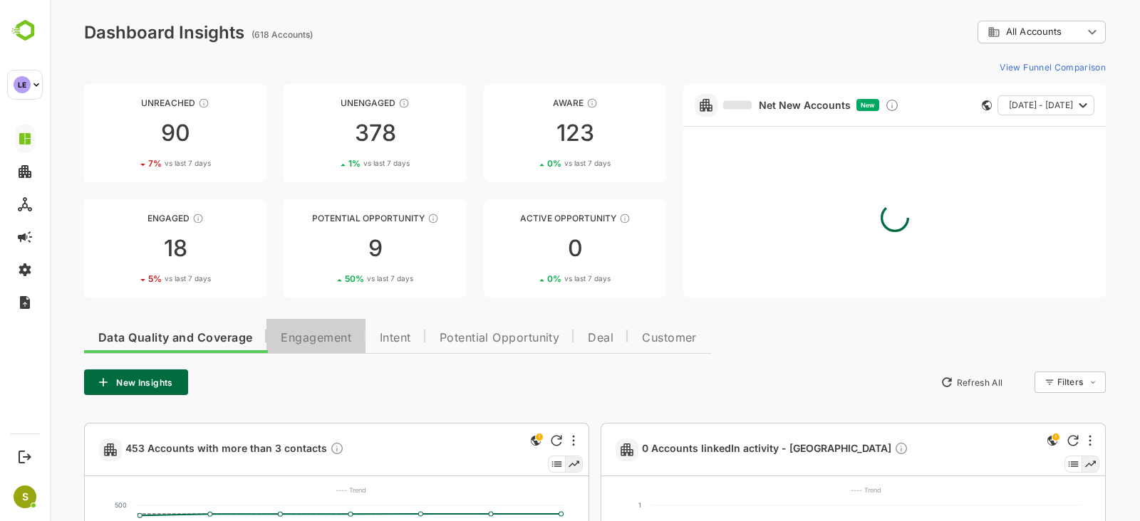
click at [306, 343] on span "Engagement" at bounding box center [316, 338] width 71 height 11
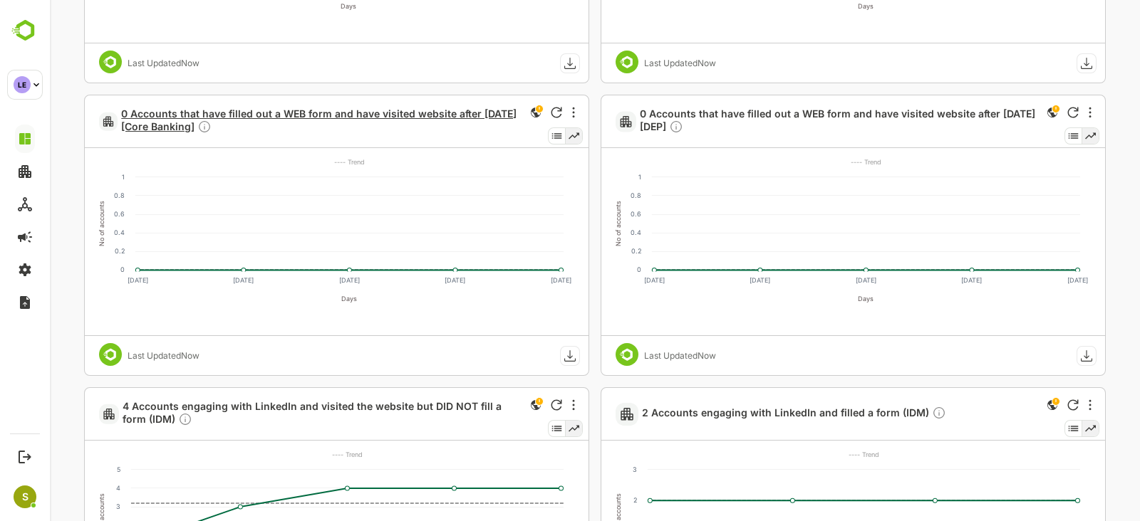
scroll to position [1240, 0]
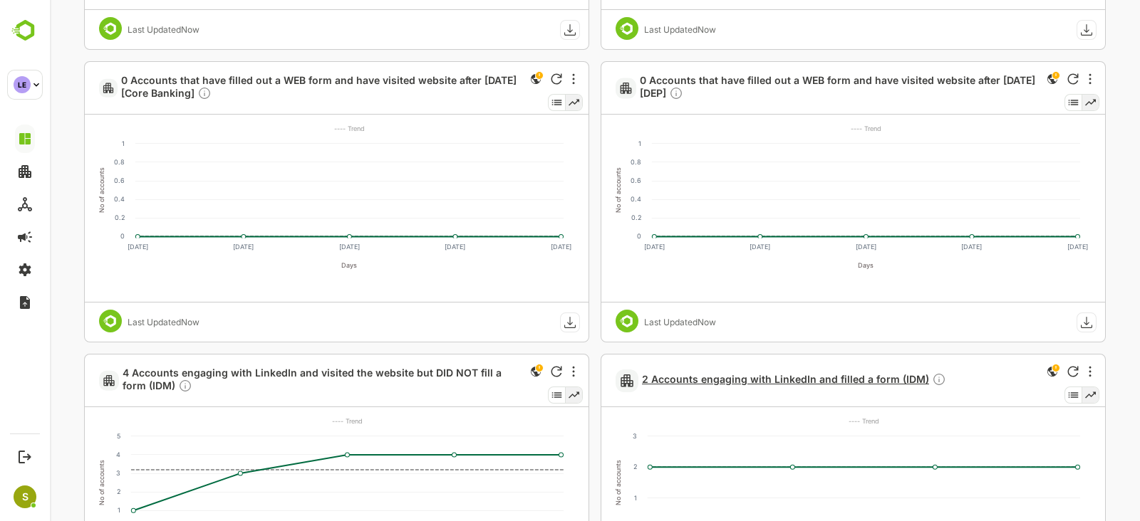
click at [655, 384] on span "2 Accounts engaging with LinkedIn and filled a form (IDM)" at bounding box center [794, 381] width 304 height 16
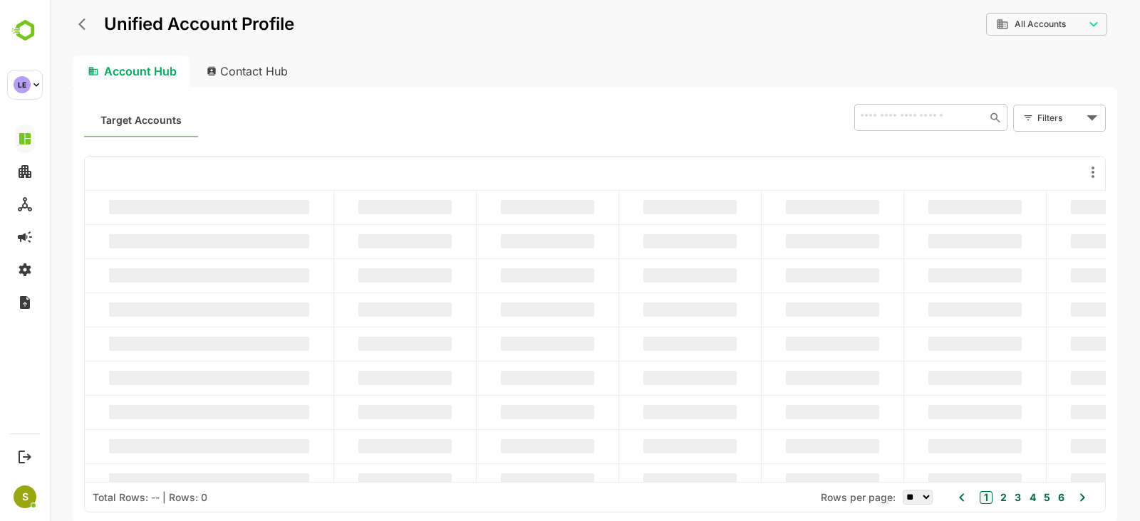
scroll to position [0, 0]
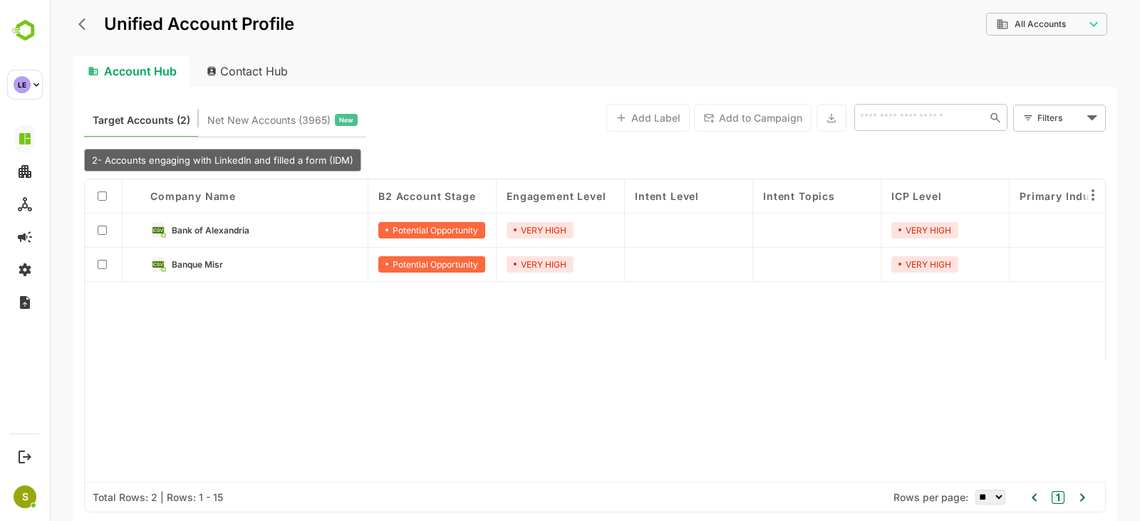
click at [285, 235] on link "Bank of Alexandria" at bounding box center [265, 230] width 186 height 16
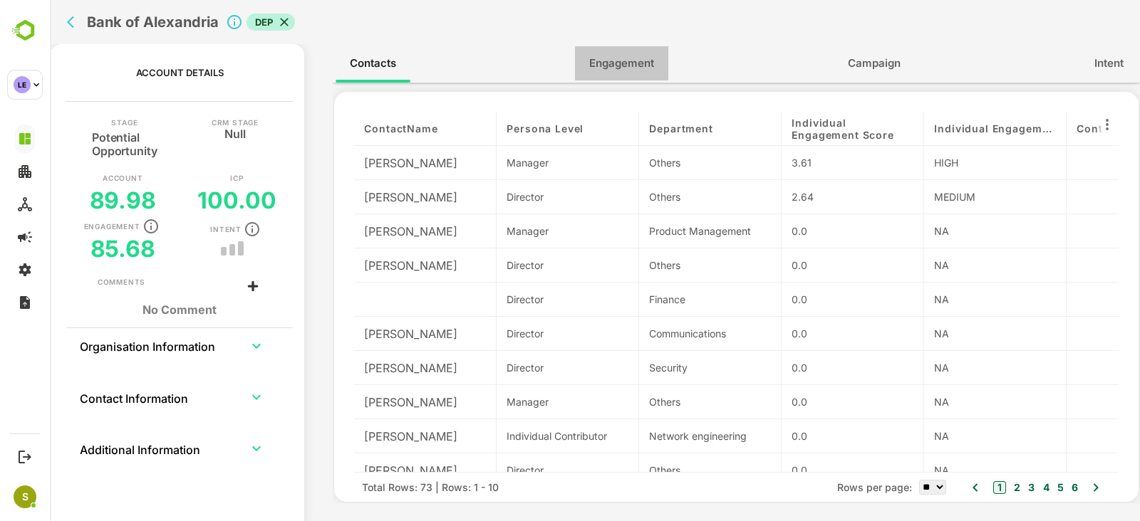
click at [650, 62] on span "Engagement" at bounding box center [621, 63] width 65 height 19
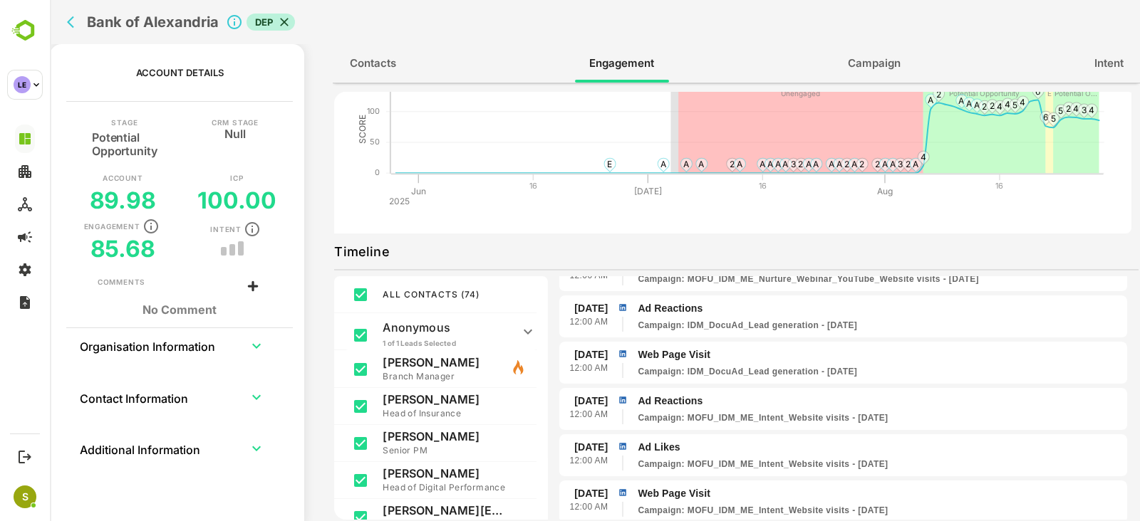
scroll to position [1445, 0]
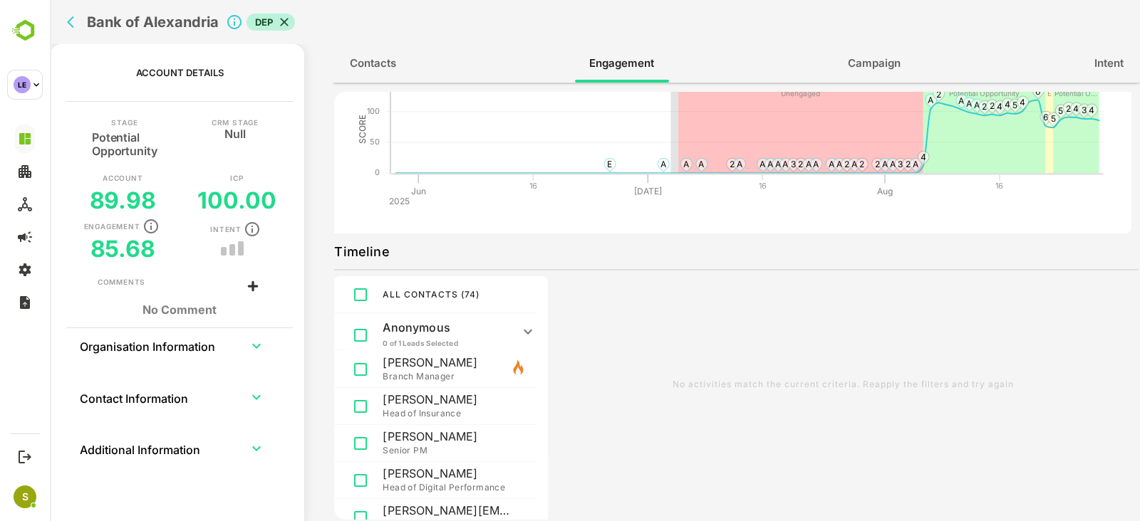
click at [413, 354] on div "Shaimaa Ossama Branch Manager" at bounding box center [435, 369] width 202 height 37
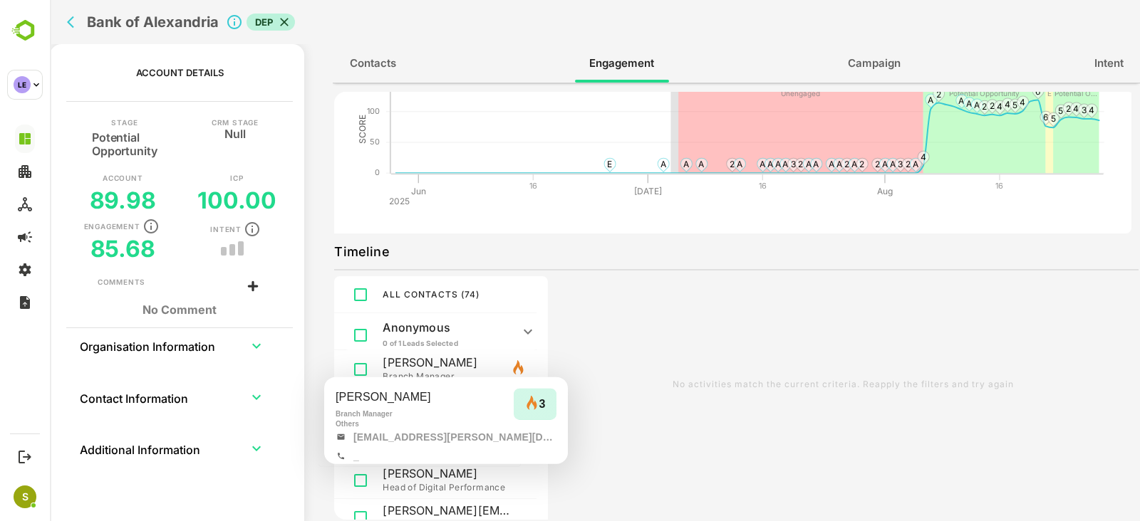
click at [420, 365] on p "Shaimaa Ossama" at bounding box center [446, 362] width 128 height 14
